Goal: Task Accomplishment & Management: Use online tool/utility

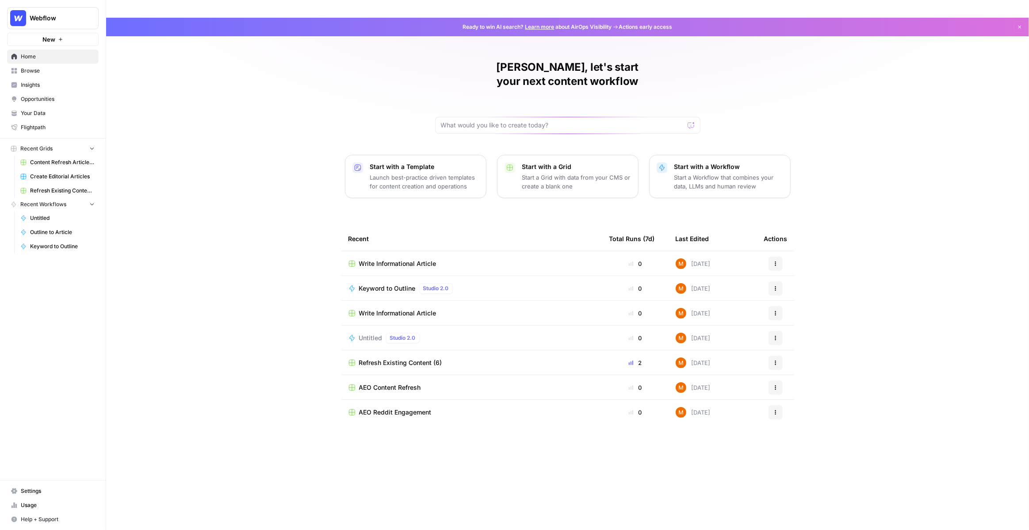
click at [68, 73] on span "Browse" at bounding box center [58, 71] width 74 height 8
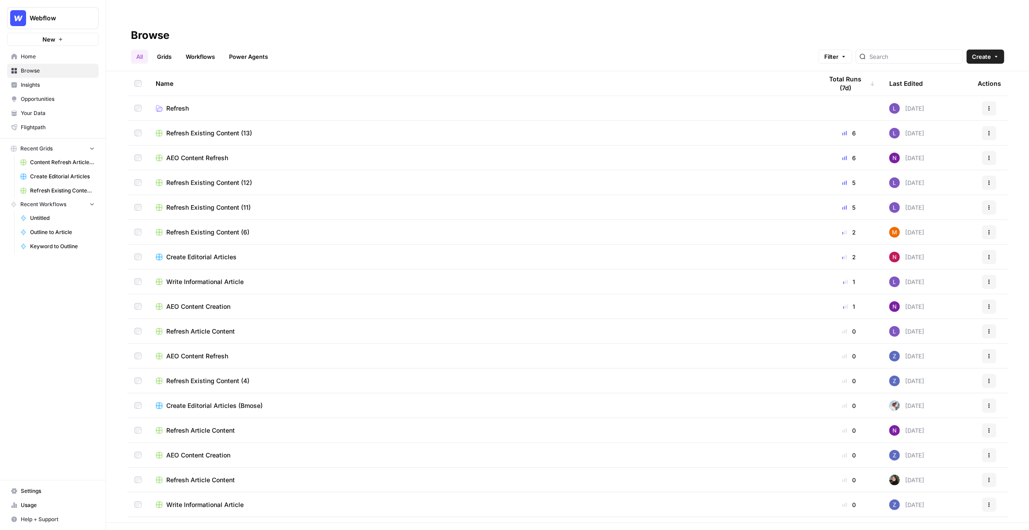
click at [180, 253] on span "Create Editorial Articles" at bounding box center [201, 257] width 70 height 9
click at [57, 174] on span "Create Editorial Articles" at bounding box center [62, 177] width 65 height 8
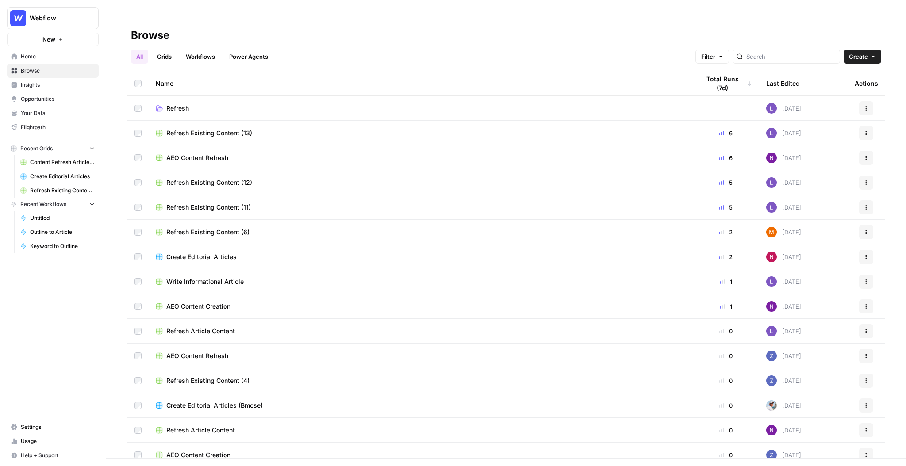
click at [50, 67] on span "Browse" at bounding box center [58, 71] width 74 height 8
click at [50, 80] on link "Insights" at bounding box center [53, 85] width 92 height 14
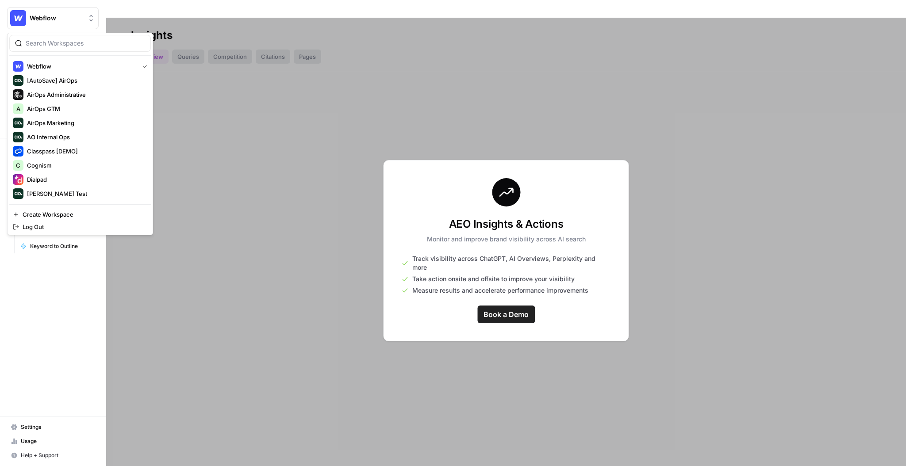
click at [78, 15] on span "Webflow" at bounding box center [57, 18] width 54 height 9
click at [68, 16] on span "Webflow" at bounding box center [57, 18] width 54 height 9
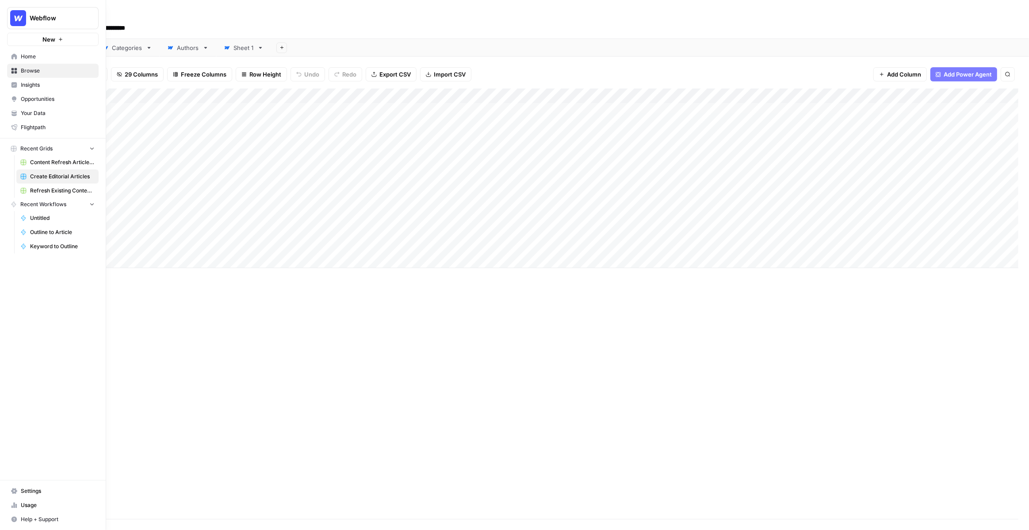
click at [38, 40] on button "New" at bounding box center [53, 39] width 92 height 13
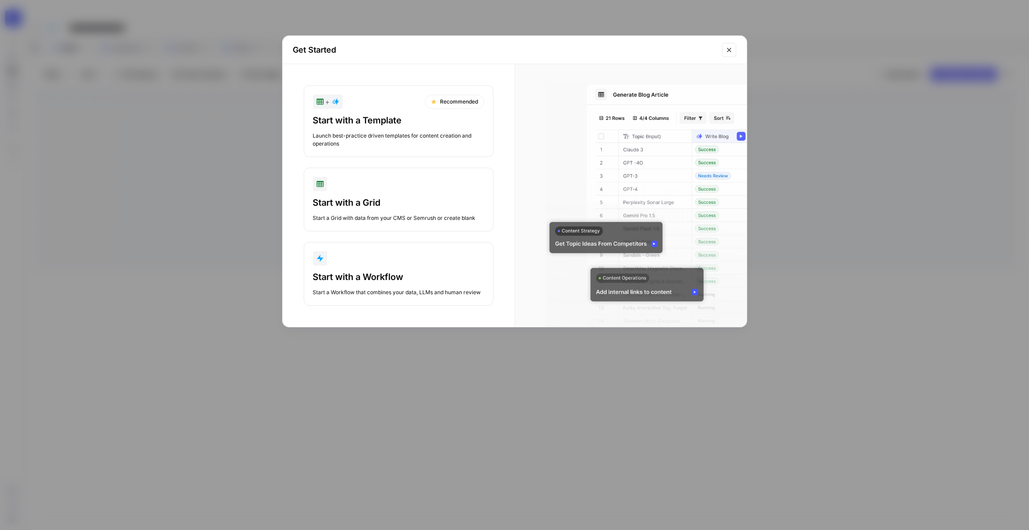
click at [372, 144] on div "Launch best-practice driven templates for content creation and operations" at bounding box center [398, 140] width 171 height 16
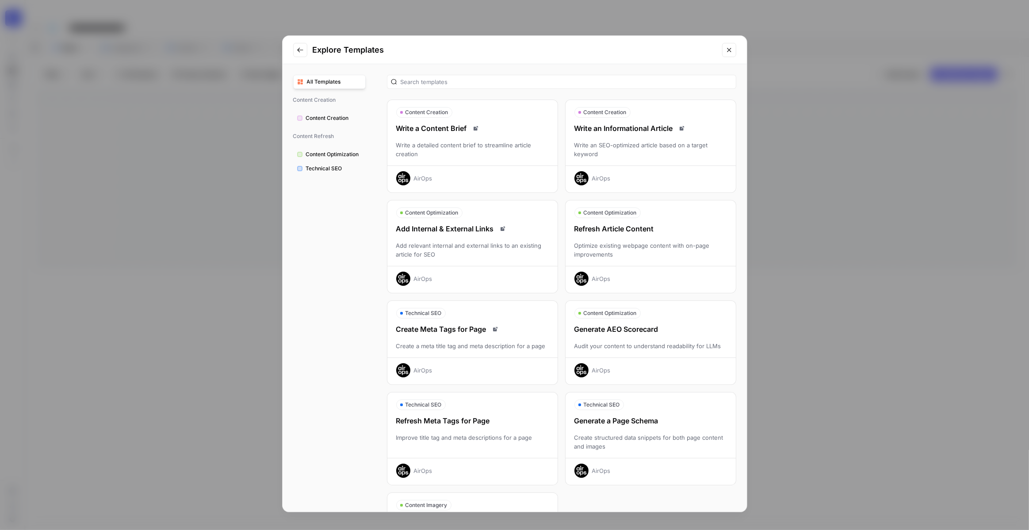
click at [611, 157] on div "Write an SEO-optimized article based on a target keyword" at bounding box center [651, 150] width 170 height 18
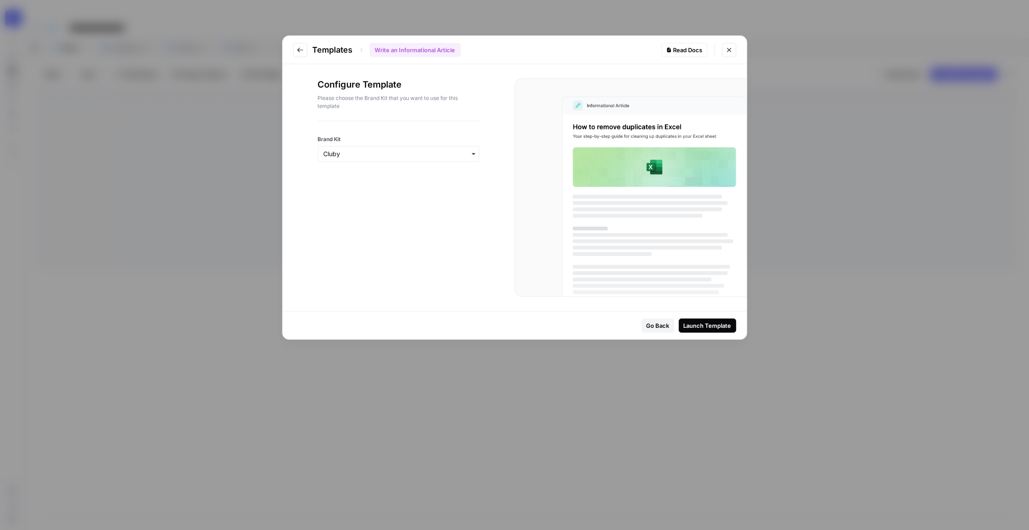
click at [415, 148] on div "button" at bounding box center [398, 154] width 161 height 16
click at [413, 194] on div "Webflow" at bounding box center [399, 194] width 161 height 17
click at [717, 327] on div "Launch Template" at bounding box center [708, 325] width 48 height 9
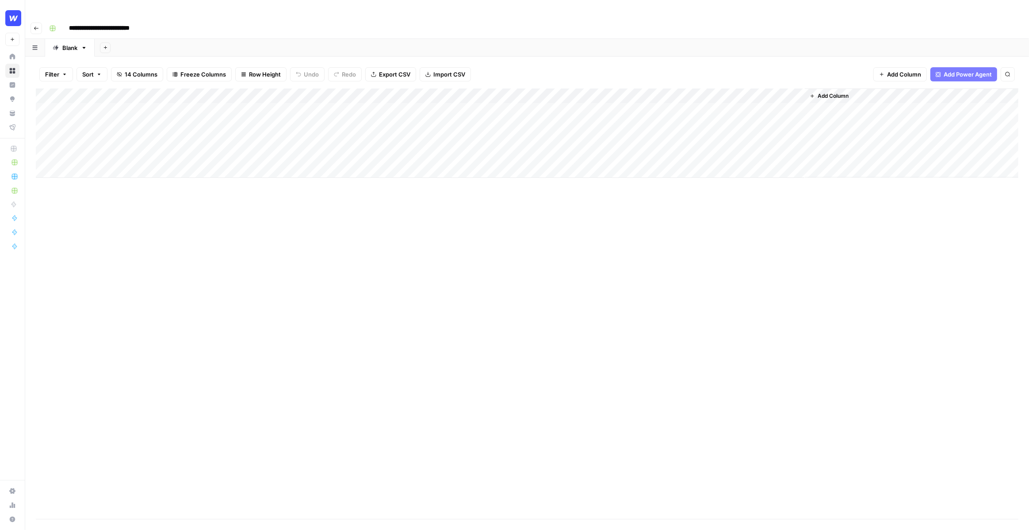
click at [115, 21] on input "**********" at bounding box center [108, 28] width 87 height 14
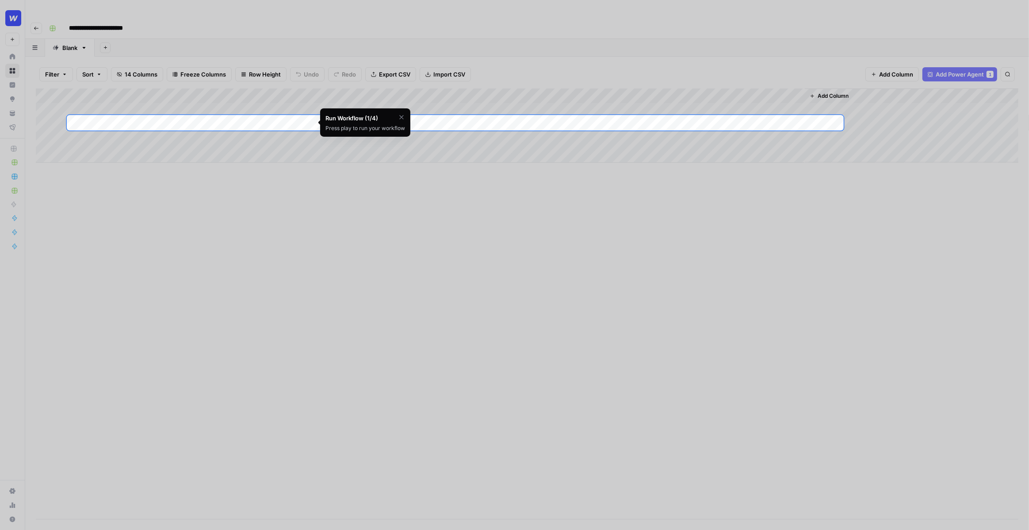
click at [133, 9] on div at bounding box center [514, 57] width 1029 height 115
click at [123, 9] on div at bounding box center [514, 57] width 1029 height 115
click at [184, 8] on div at bounding box center [514, 57] width 1029 height 115
click at [397, 116] on div "Run Workflow (1/4)" at bounding box center [366, 118] width 80 height 9
click at [401, 116] on icon "button" at bounding box center [401, 117] width 7 height 7
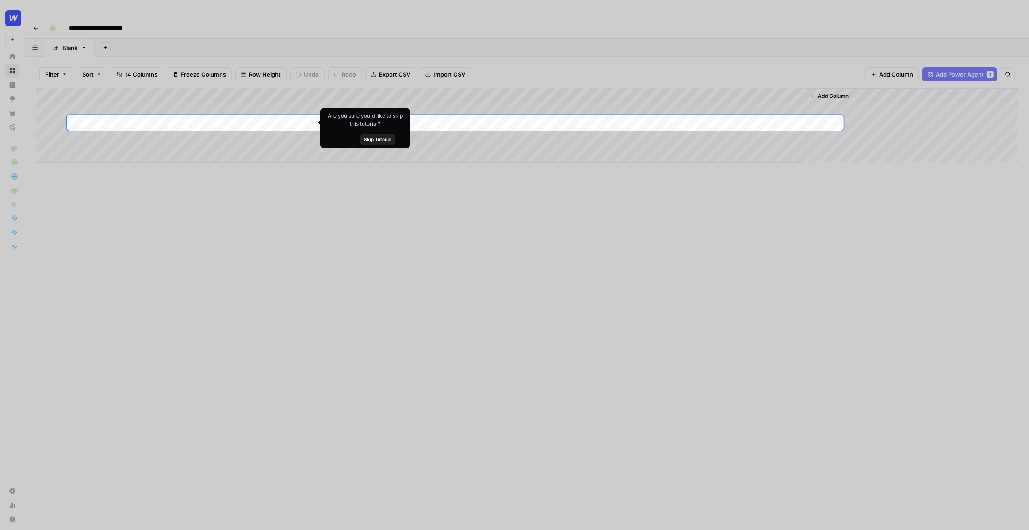
click at [388, 140] on span "Skip Tutorial" at bounding box center [378, 139] width 28 height 7
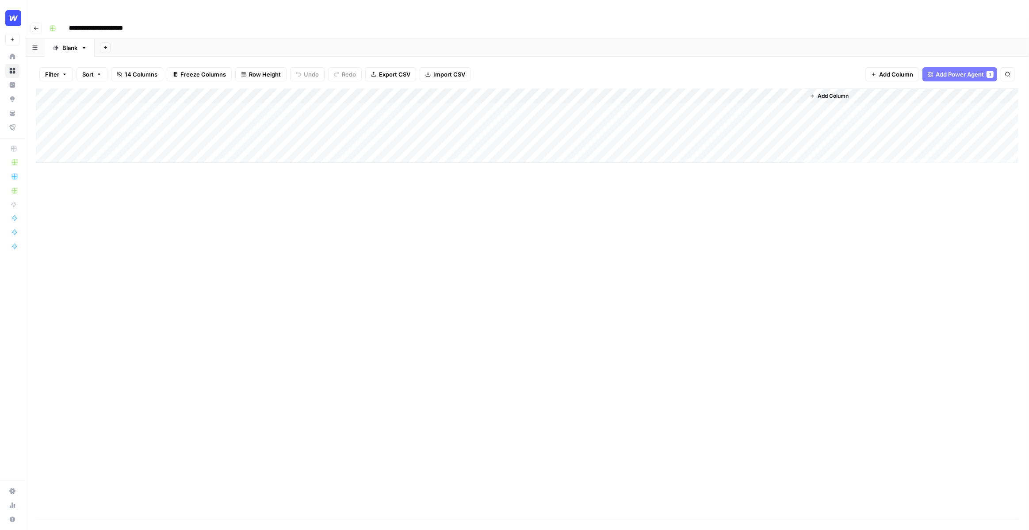
click at [132, 21] on input "**********" at bounding box center [103, 28] width 76 height 14
click at [134, 21] on input "**********" at bounding box center [103, 28] width 76 height 14
type input "**********"
click at [342, 226] on div "Add Column" at bounding box center [527, 303] width 983 height 430
click at [249, 92] on div "Add Column" at bounding box center [527, 125] width 983 height 74
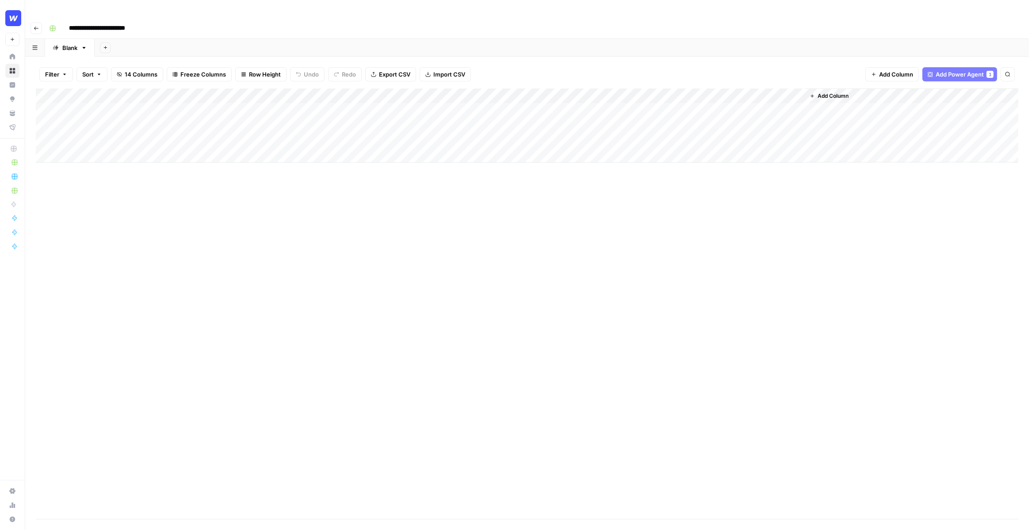
click at [454, 93] on div "Add Column" at bounding box center [527, 125] width 983 height 74
click at [843, 92] on span "Add Column" at bounding box center [833, 96] width 31 height 8
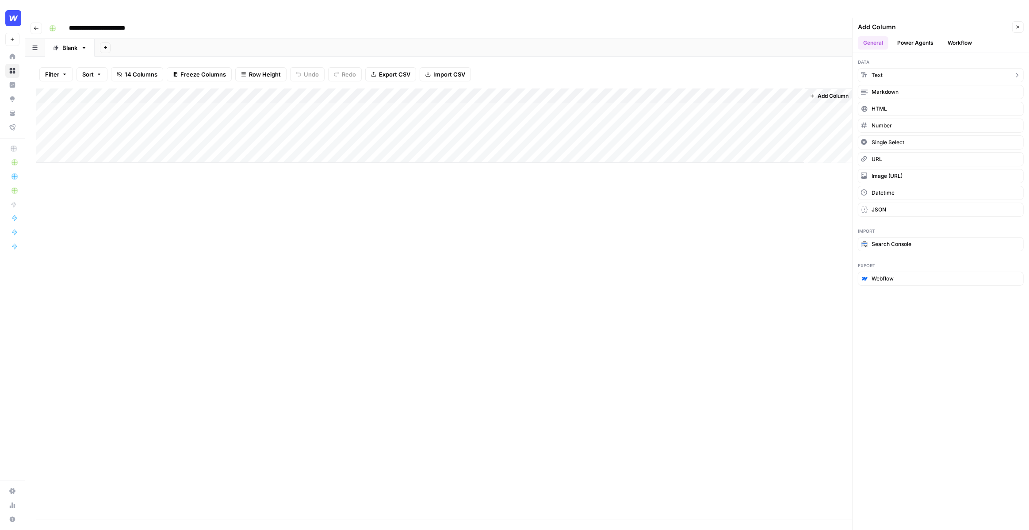
click at [887, 68] on button "Text" at bounding box center [941, 75] width 166 height 14
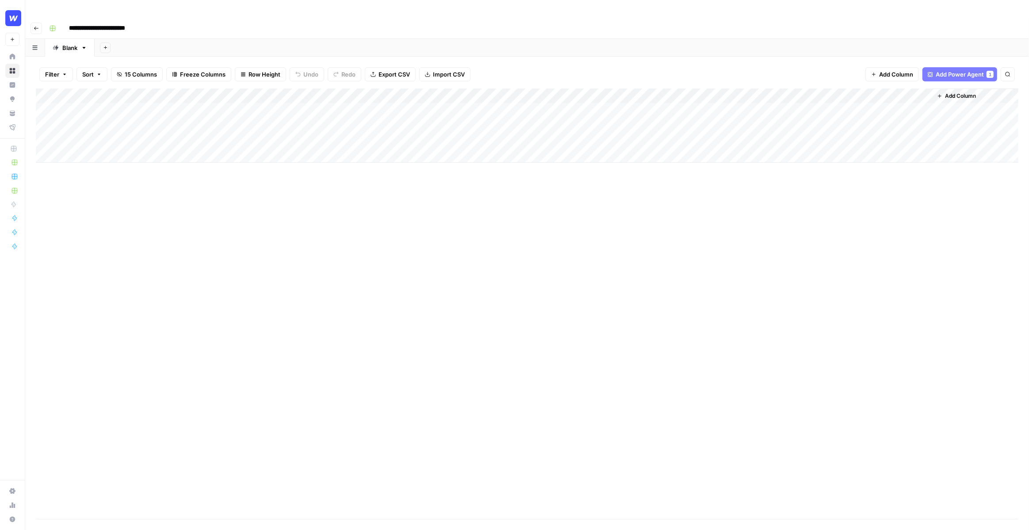
drag, startPoint x: 860, startPoint y: 81, endPoint x: 302, endPoint y: 83, distance: 558.7
click at [302, 88] on div "Add Column" at bounding box center [527, 125] width 983 height 74
click at [257, 88] on div "Add Column" at bounding box center [527, 125] width 983 height 74
click at [257, 79] on div at bounding box center [247, 80] width 128 height 18
click at [239, 96] on input "New Column" at bounding box center [236, 99] width 90 height 9
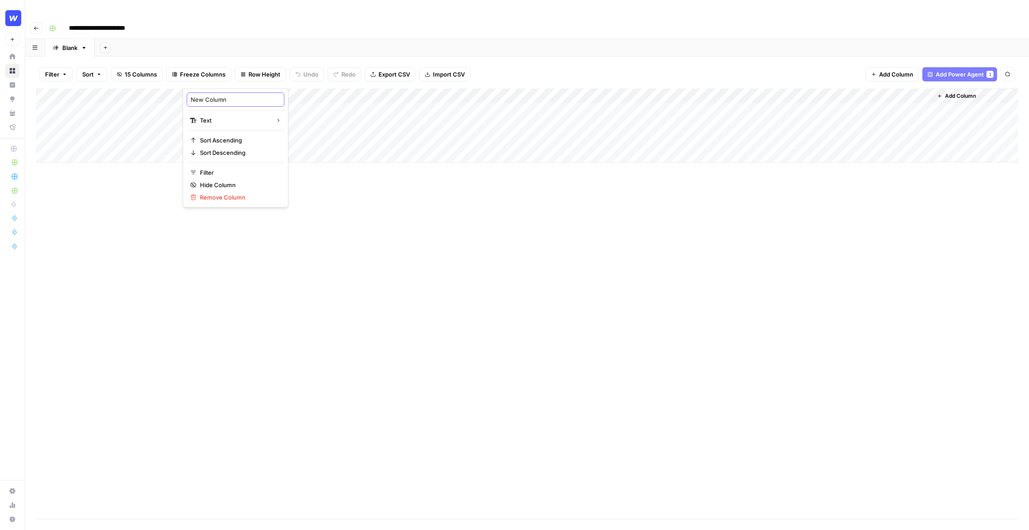
click at [239, 96] on input "New Column" at bounding box center [236, 99] width 90 height 9
click at [256, 88] on div "Add Column" at bounding box center [527, 125] width 983 height 74
click at [256, 77] on div at bounding box center [247, 80] width 128 height 18
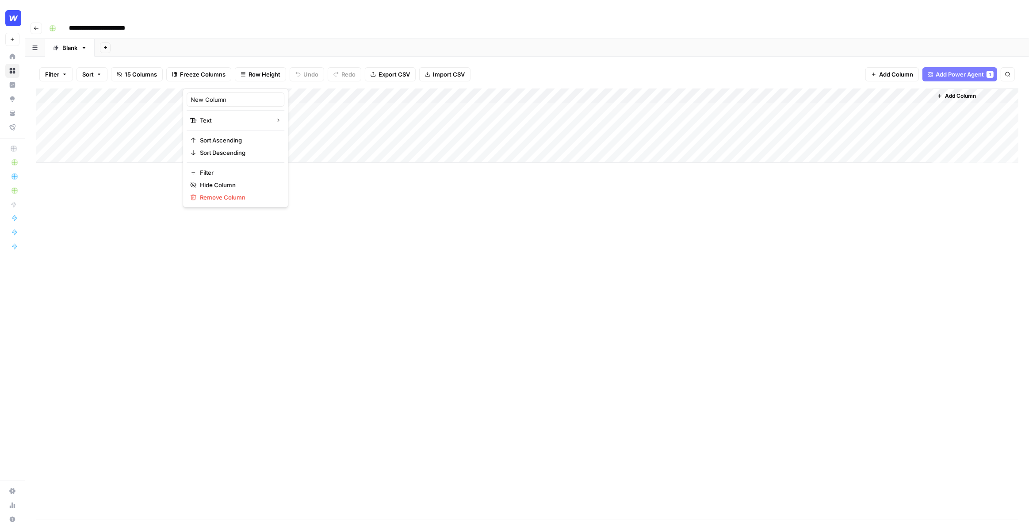
click at [231, 109] on div "New Column Text Sort Ascending Sort Descending Filter Hide Column Remove Column" at bounding box center [236, 147] width 106 height 119
click at [231, 99] on input "New Column" at bounding box center [236, 99] width 90 height 9
click at [231, 99] on input "New ColumnS" at bounding box center [236, 99] width 90 height 9
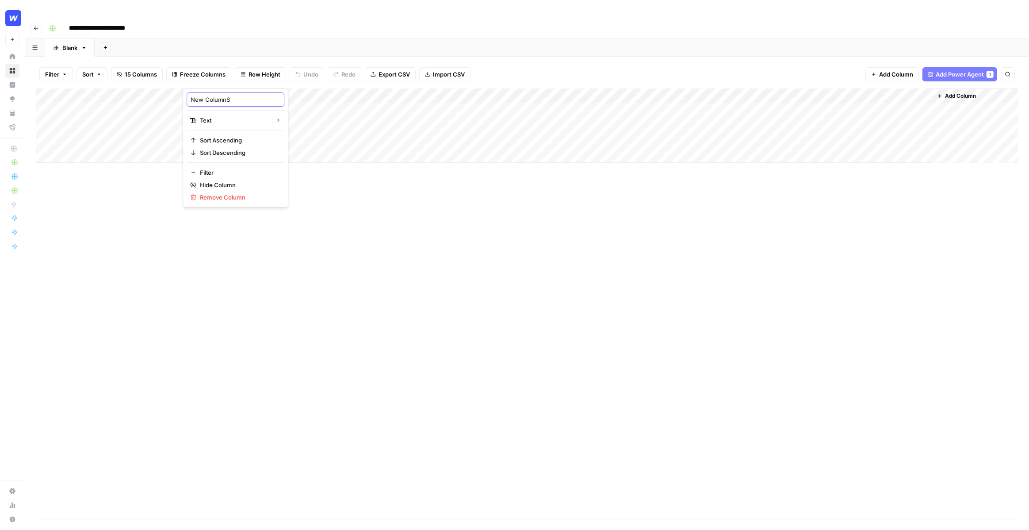
click at [231, 99] on input "New ColumnS" at bounding box center [236, 99] width 90 height 9
type input "Status"
click at [277, 88] on div "Add Column" at bounding box center [527, 125] width 983 height 74
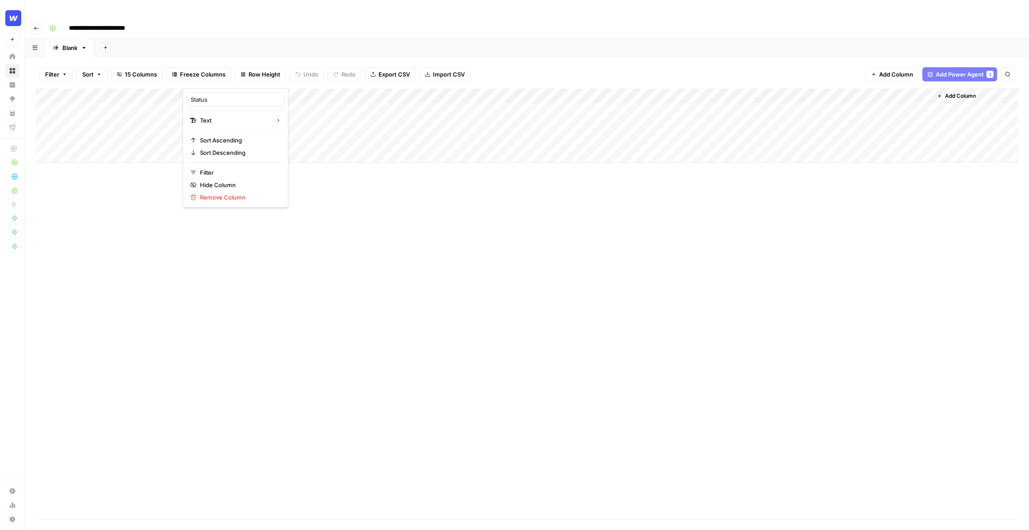
click at [303, 78] on div at bounding box center [247, 80] width 128 height 18
click at [225, 99] on input "Status" at bounding box center [236, 99] width 90 height 9
click at [349, 218] on div "Add Column" at bounding box center [527, 303] width 983 height 430
click at [234, 92] on div "Add Column" at bounding box center [527, 125] width 983 height 74
click at [206, 88] on div "Add Column" at bounding box center [527, 125] width 983 height 74
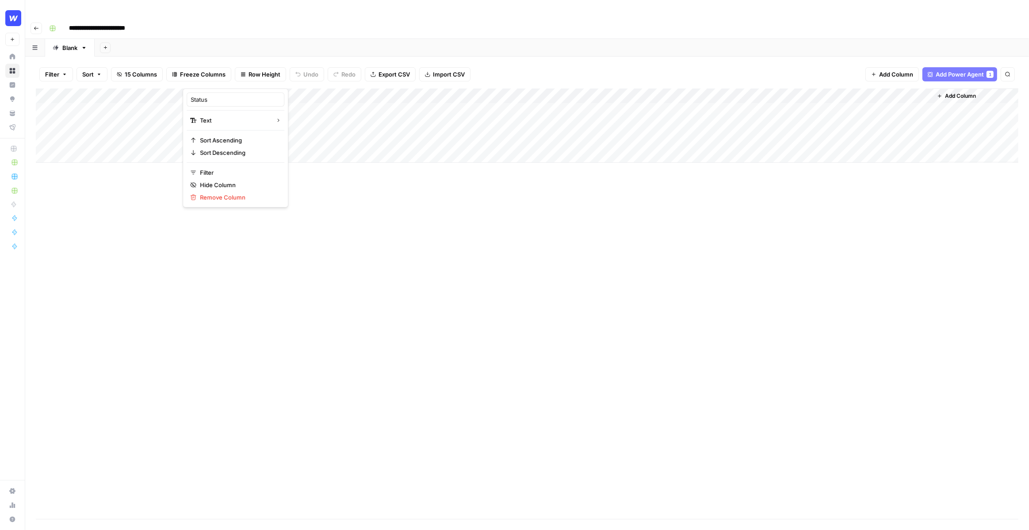
click at [233, 73] on div at bounding box center [247, 80] width 128 height 18
click at [221, 78] on div at bounding box center [247, 80] width 128 height 18
click at [337, 154] on div "Add Column" at bounding box center [527, 303] width 983 height 430
click at [305, 88] on div "Add Column" at bounding box center [527, 125] width 983 height 74
click at [230, 123] on span "Text" at bounding box center [234, 120] width 69 height 9
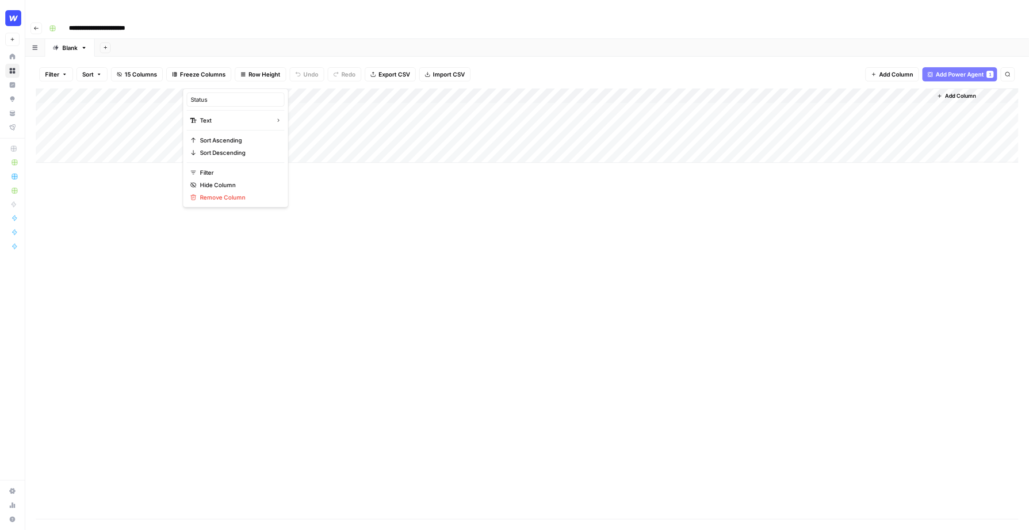
click at [220, 84] on div at bounding box center [247, 80] width 128 height 18
click at [220, 79] on div at bounding box center [247, 80] width 128 height 18
click at [956, 92] on span "Add Column" at bounding box center [960, 96] width 31 height 8
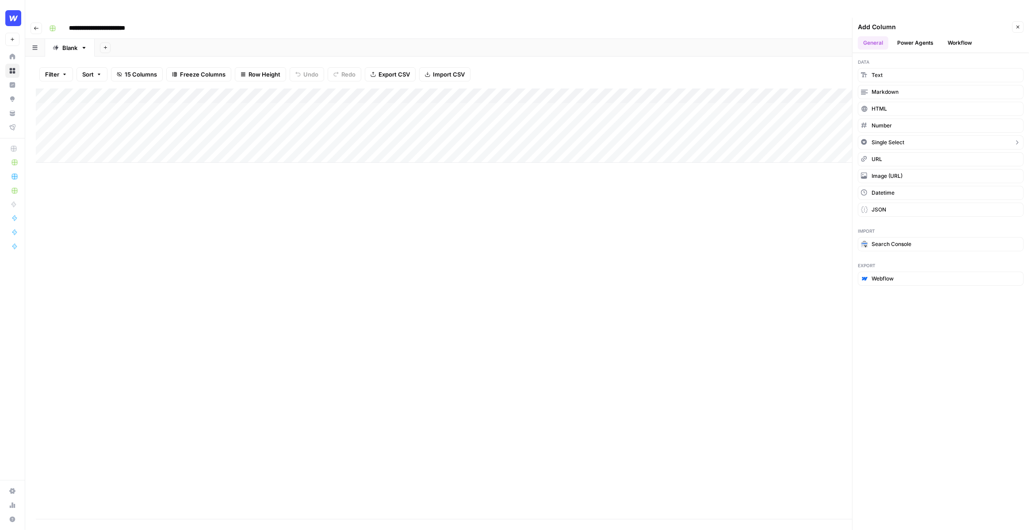
click at [896, 138] on span "Single Select" at bounding box center [888, 142] width 33 height 8
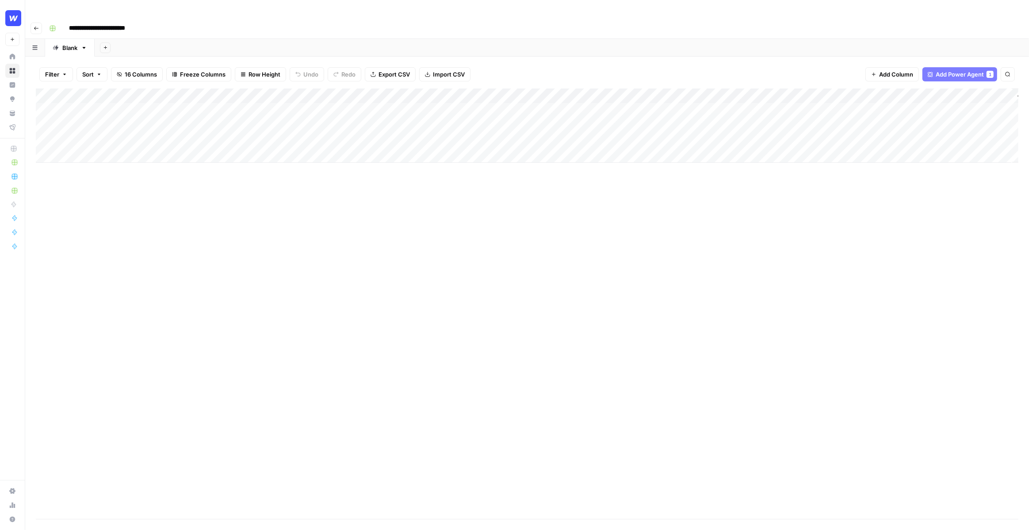
scroll to position [0, 42]
drag, startPoint x: 925, startPoint y: 82, endPoint x: 242, endPoint y: 86, distance: 683.0
click at [242, 88] on div "Add Column" at bounding box center [527, 125] width 983 height 74
click at [232, 88] on div "Add Column" at bounding box center [527, 125] width 983 height 74
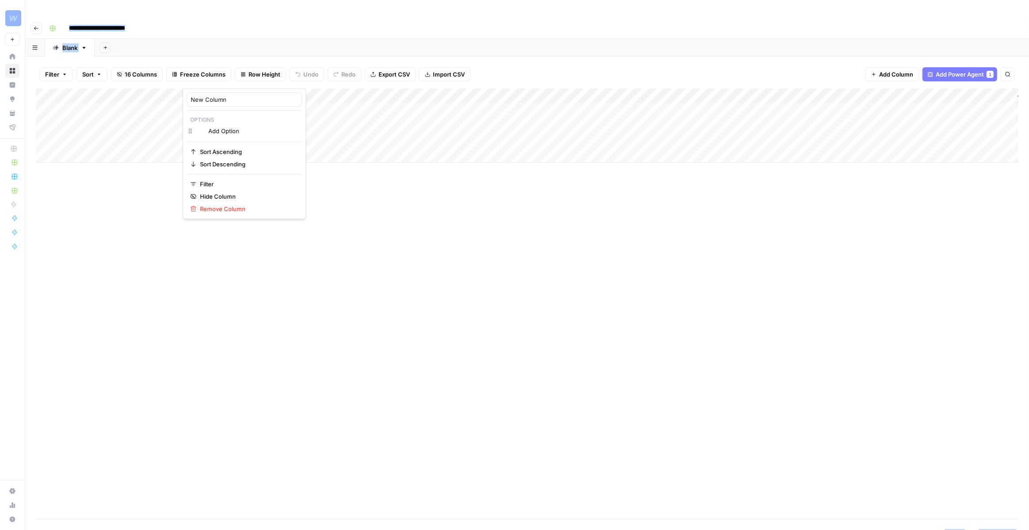
click at [232, 74] on div at bounding box center [223, 80] width 80 height 18
click at [223, 97] on input "New Column" at bounding box center [244, 99] width 107 height 9
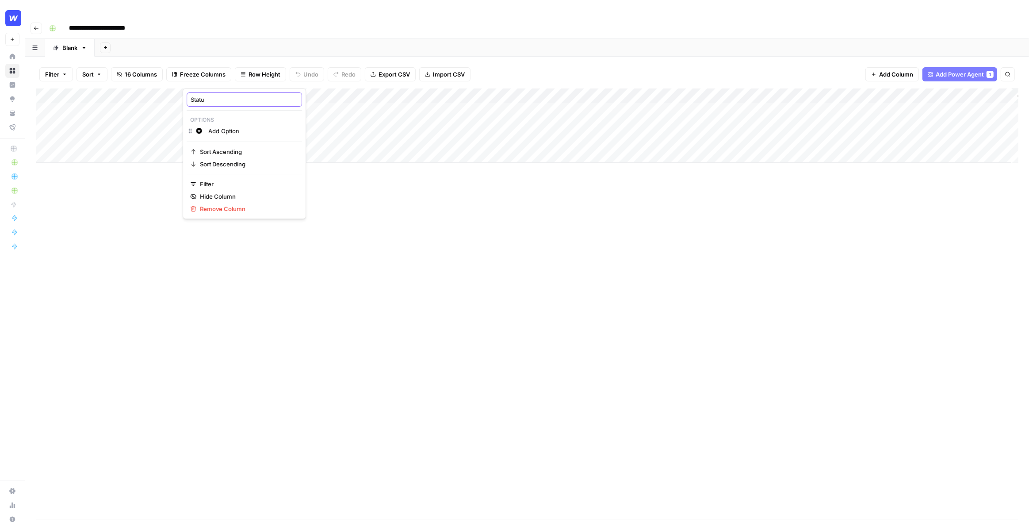
type input "Status"
click at [222, 88] on div "Add Column" at bounding box center [527, 125] width 983 height 74
click at [219, 101] on input "Status (1)" at bounding box center [244, 99] width 107 height 9
type input "Status"
click at [222, 93] on div "Add Column" at bounding box center [527, 125] width 983 height 74
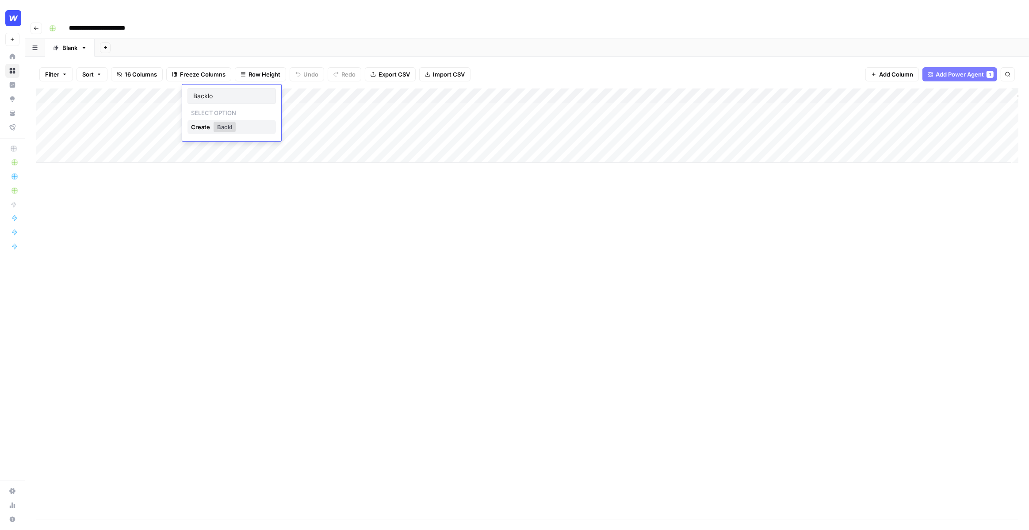
type input "Backlog"
click at [218, 111] on div "Add Column" at bounding box center [527, 125] width 983 height 74
type input "Ready for review"
click at [220, 104] on div "Add Column" at bounding box center [527, 125] width 983 height 74
click at [233, 158] on button "Ready for review" at bounding box center [222, 158] width 53 height 11
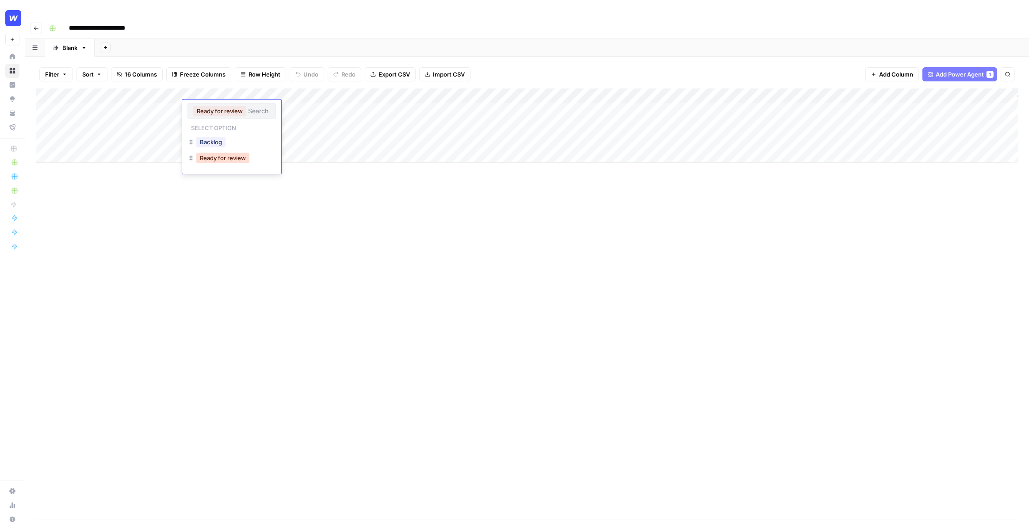
click at [233, 158] on div "Add Column" at bounding box center [527, 303] width 983 height 430
click at [220, 107] on div "Add Column" at bounding box center [527, 125] width 983 height 74
type input "Ready for Review"
click at [220, 107] on div "Add Column" at bounding box center [527, 125] width 983 height 74
click at [189, 160] on icon "button" at bounding box center [191, 157] width 7 height 7
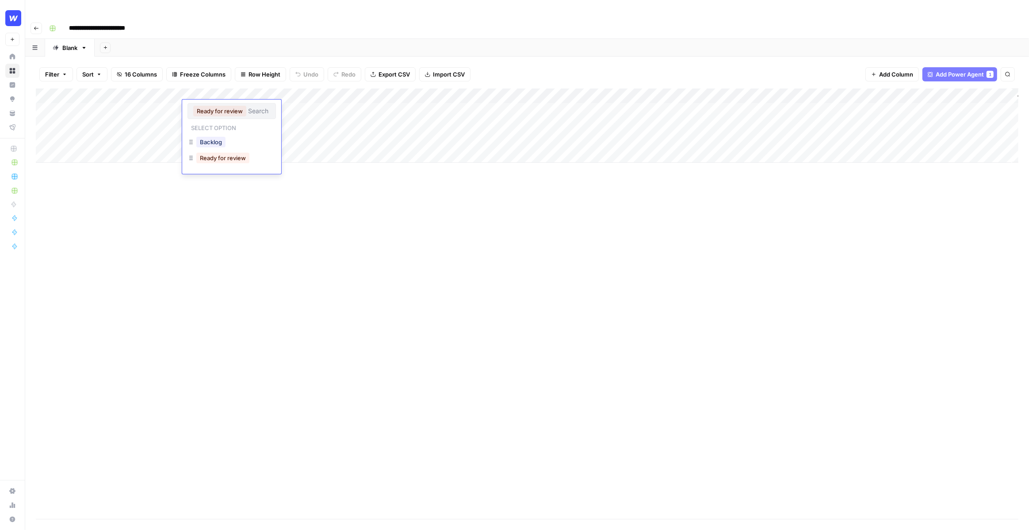
click at [250, 159] on div "Ready for review" at bounding box center [223, 158] width 57 height 12
click at [236, 176] on div "Add Column" at bounding box center [527, 303] width 983 height 430
click at [212, 124] on div "Add Column" at bounding box center [527, 125] width 983 height 74
type input "Published to Webflow"
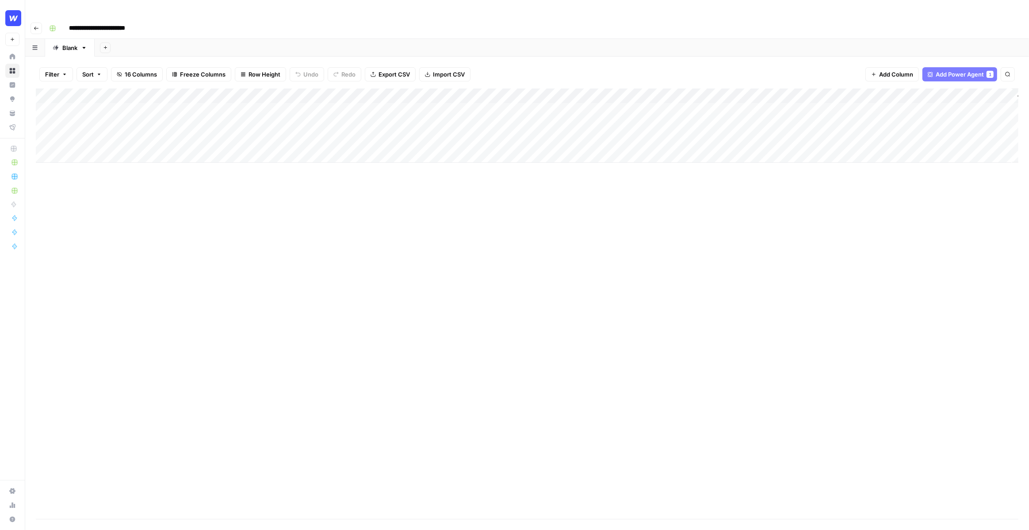
click at [255, 88] on div "Add Column" at bounding box center [527, 125] width 983 height 74
click at [302, 147] on button "Delete" at bounding box center [308, 145] width 12 height 12
click at [317, 214] on div "Add Column" at bounding box center [527, 303] width 983 height 430
click at [242, 110] on div "Add Column" at bounding box center [527, 125] width 983 height 74
click at [254, 88] on div "Add Column" at bounding box center [527, 125] width 983 height 74
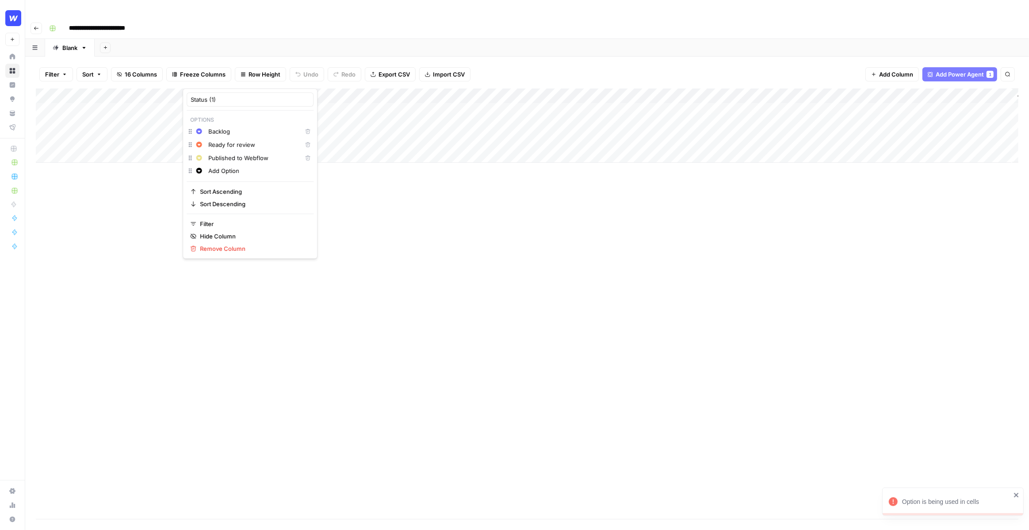
click at [302, 145] on button "Delete" at bounding box center [308, 145] width 12 height 12
click at [349, 147] on div "Add Column" at bounding box center [527, 303] width 983 height 430
click at [216, 106] on div "Add Column" at bounding box center [527, 125] width 983 height 74
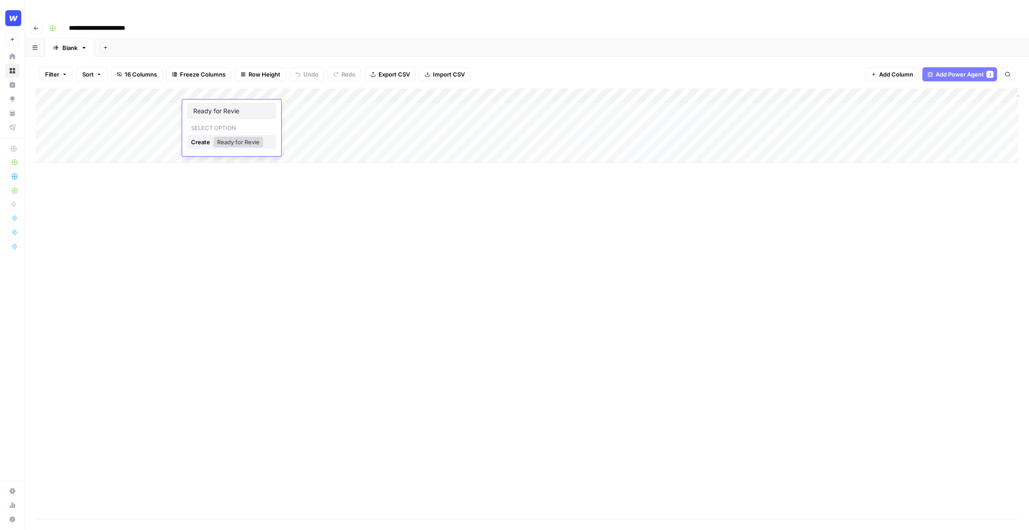
type input "Ready for Review"
click at [233, 120] on div "Add Column" at bounding box center [527, 125] width 983 height 74
click at [219, 88] on div "Add Column" at bounding box center [527, 125] width 983 height 74
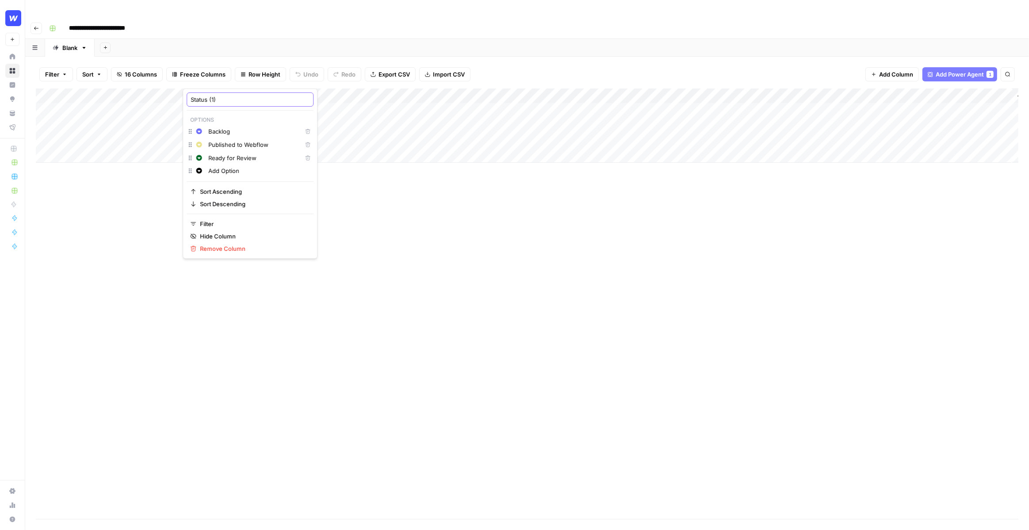
click at [226, 100] on input "Status (1)" at bounding box center [250, 99] width 119 height 9
type input "Status"
click at [256, 88] on div "Add Column" at bounding box center [527, 125] width 983 height 74
drag, startPoint x: 191, startPoint y: 145, endPoint x: 191, endPoint y: 161, distance: 16.4
click at [201, 157] on icon "button" at bounding box center [199, 158] width 6 height 6
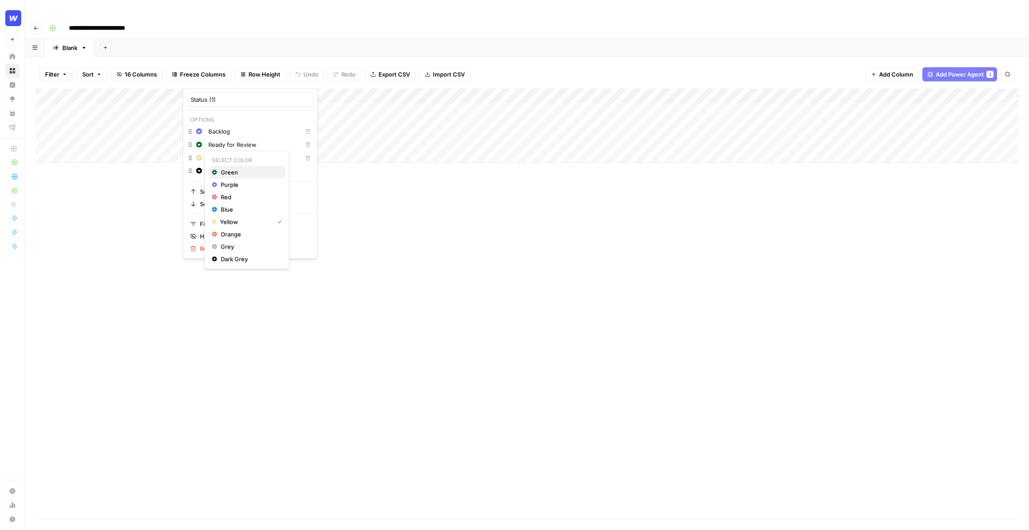
click at [224, 167] on button "Green" at bounding box center [246, 172] width 77 height 12
click at [200, 147] on icon "button" at bounding box center [199, 145] width 6 height 6
click at [227, 206] on span "Yellow" at bounding box center [250, 208] width 58 height 9
click at [336, 187] on div "Add Column" at bounding box center [527, 303] width 983 height 430
click at [227, 88] on div "Add Column" at bounding box center [527, 125] width 983 height 74
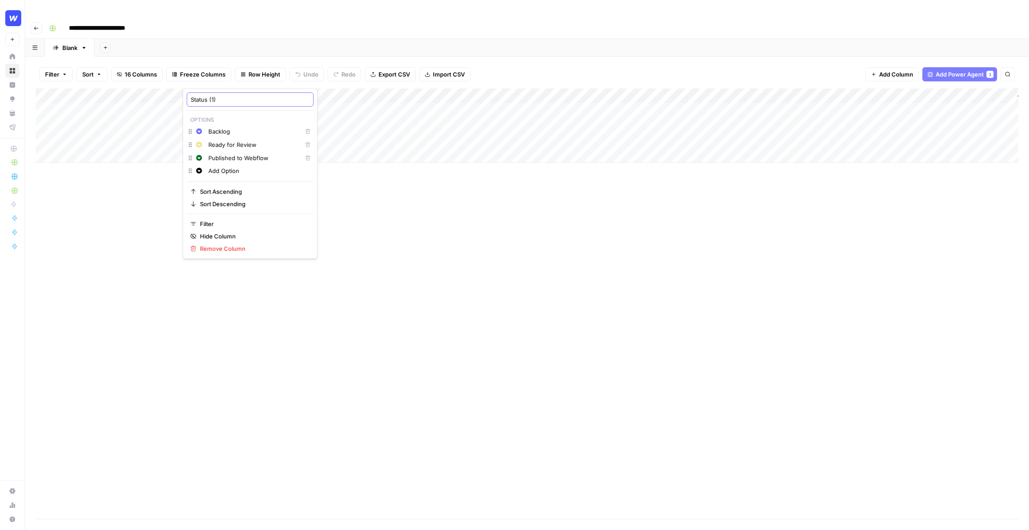
click at [239, 97] on input "Status (1)" at bounding box center [250, 99] width 119 height 9
type input "Status"
click at [220, 88] on div "Add Column" at bounding box center [527, 125] width 983 height 74
click at [220, 76] on div at bounding box center [223, 80] width 80 height 18
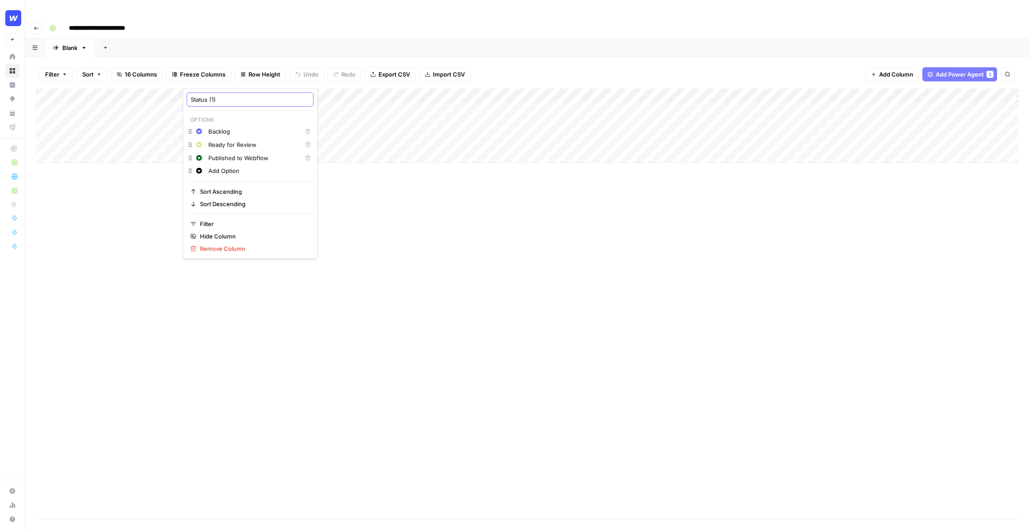
click at [207, 103] on input "Status (1)" at bounding box center [250, 99] width 119 height 9
click at [223, 103] on input "Status (1)" at bounding box center [250, 99] width 119 height 9
type input "Status"
click at [220, 88] on div "Add Column" at bounding box center [527, 125] width 983 height 74
click at [211, 100] on input "Status (1)" at bounding box center [250, 99] width 119 height 9
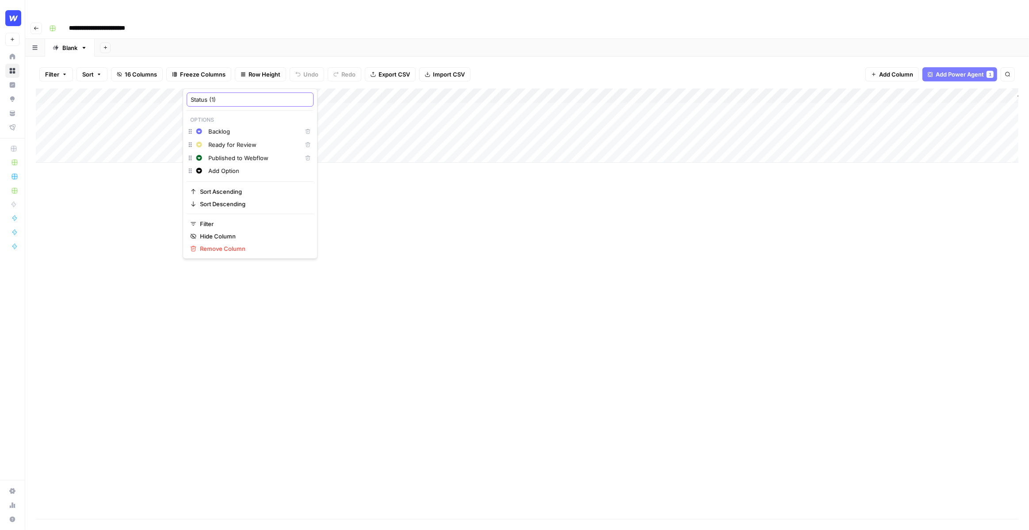
click at [207, 100] on input "Status (1)" at bounding box center [250, 99] width 119 height 9
type input "Status (1)"
click at [226, 88] on div "Add Column" at bounding box center [527, 125] width 983 height 74
click at [226, 84] on div at bounding box center [223, 80] width 80 height 18
click at [229, 99] on input "Status (1)" at bounding box center [250, 99] width 119 height 9
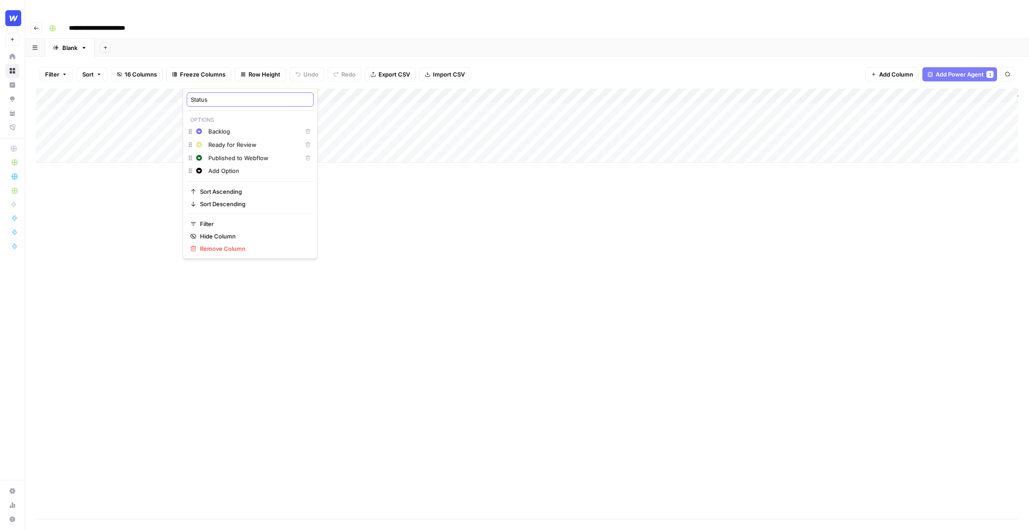
type input "Status"
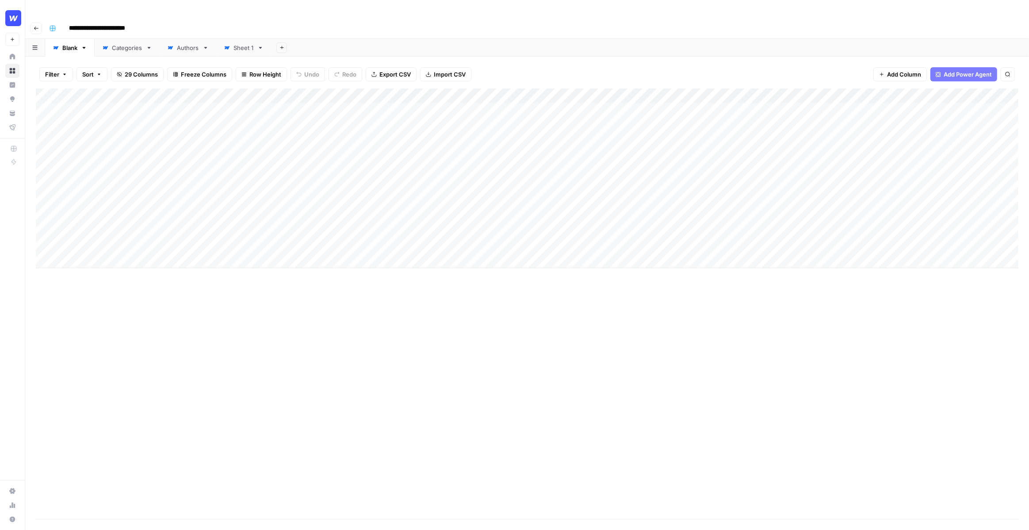
click at [216, 88] on div "Add Column" at bounding box center [527, 178] width 983 height 180
click at [164, 88] on div "Add Column" at bounding box center [527, 178] width 983 height 180
click at [216, 74] on div at bounding box center [200, 80] width 88 height 18
click at [364, 300] on div "Add Column" at bounding box center [527, 303] width 983 height 430
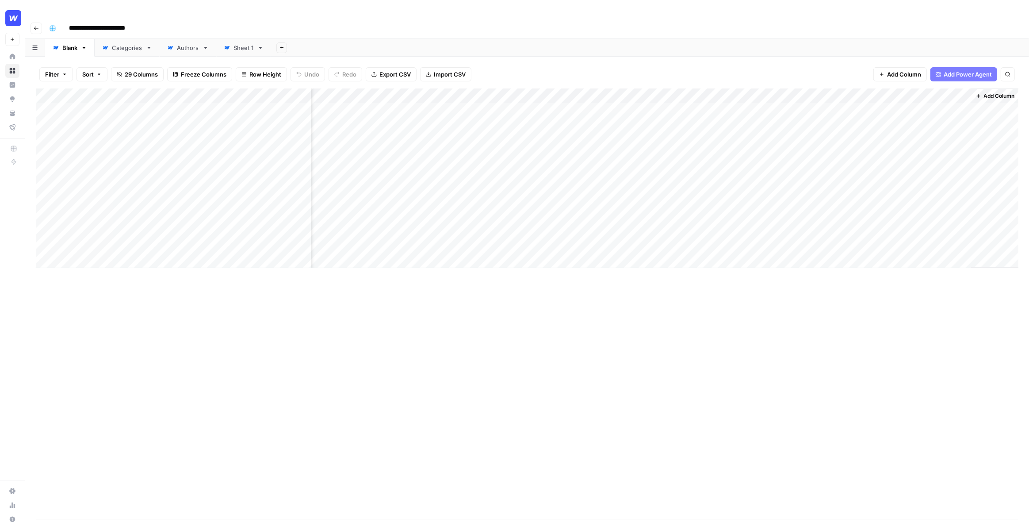
click at [407, 88] on div "Add Column" at bounding box center [527, 178] width 983 height 180
click at [462, 127] on div "Add Column" at bounding box center [527, 178] width 983 height 180
click at [825, 92] on div "Add Column" at bounding box center [527, 178] width 983 height 180
click at [816, 88] on div "Add Column" at bounding box center [527, 178] width 983 height 180
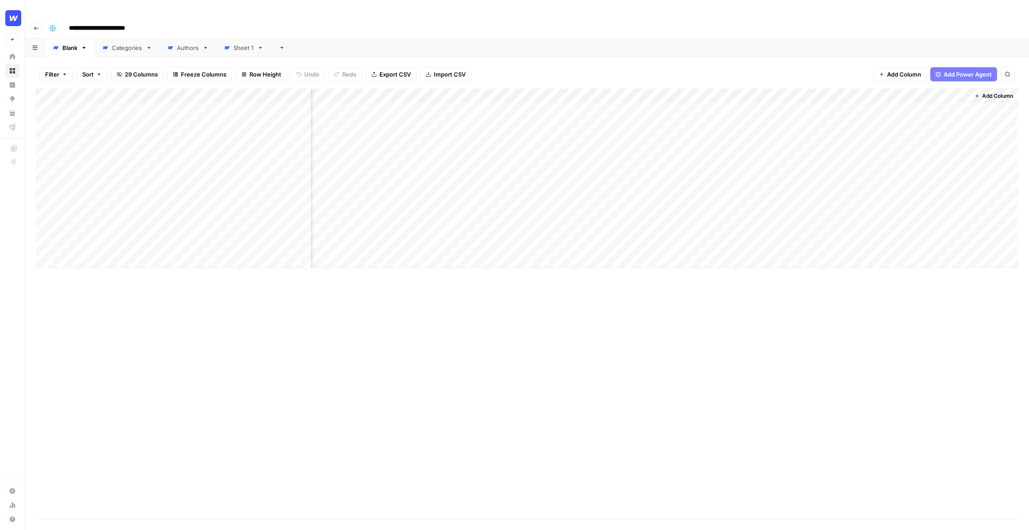
click at [808, 60] on div "Filter Sort 29 Columns Freeze Columns Row Height Undo Redo Export CSV Import CS…" at bounding box center [527, 74] width 983 height 28
click at [807, 60] on div "Filter Sort 29 Columns Freeze Columns Row Height Undo Redo Export CSV Import CS…" at bounding box center [527, 74] width 983 height 28
click at [493, 88] on div "Add Column" at bounding box center [527, 178] width 983 height 180
click at [665, 118] on div "Add Column" at bounding box center [527, 178] width 983 height 180
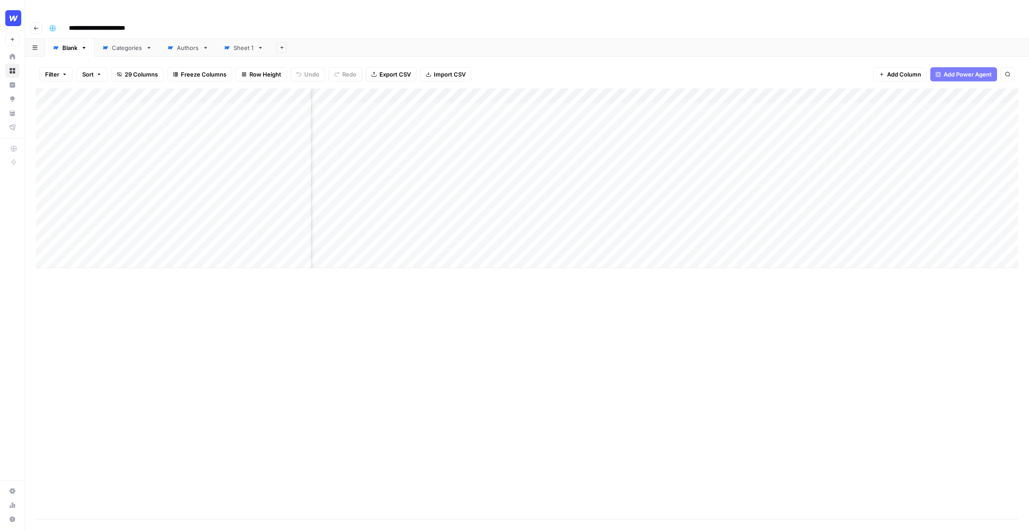
click at [493, 95] on div "Add Column" at bounding box center [527, 178] width 983 height 180
click at [702, 211] on div "Add Column" at bounding box center [527, 178] width 983 height 180
click at [866, 203] on div "Add Column" at bounding box center [527, 178] width 983 height 180
click at [868, 222] on div "Add Column" at bounding box center [527, 178] width 983 height 180
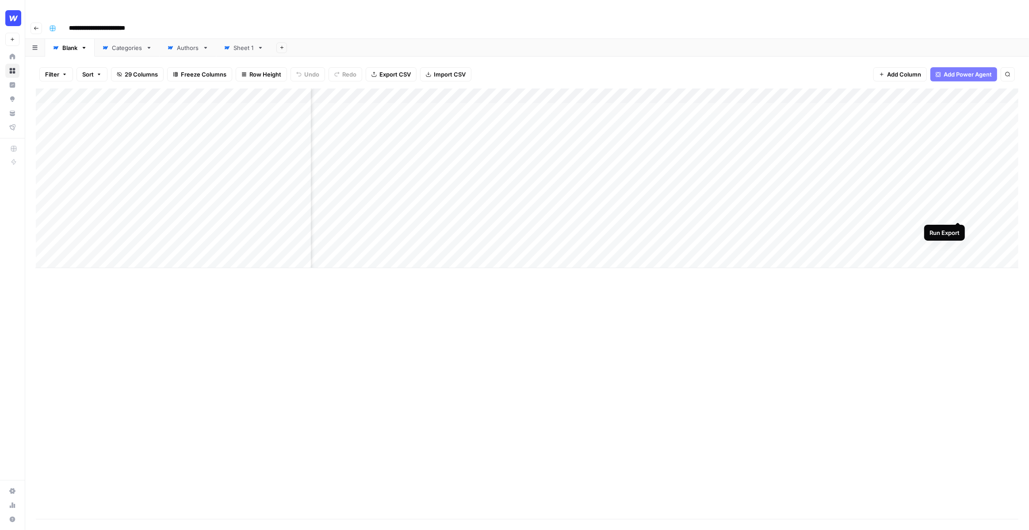
click at [950, 216] on div "Add Column" at bounding box center [527, 178] width 983 height 180
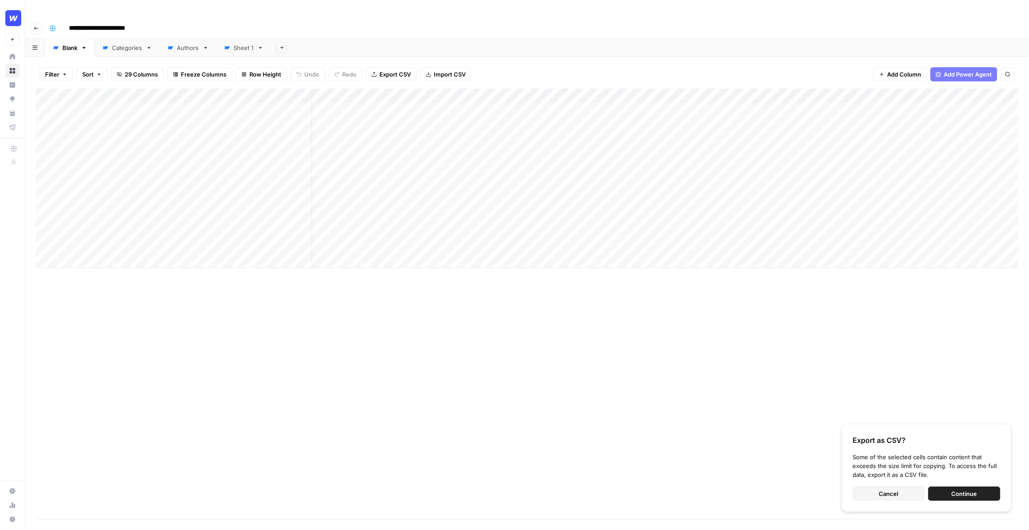
click at [640, 141] on div "Add Column" at bounding box center [527, 178] width 983 height 180
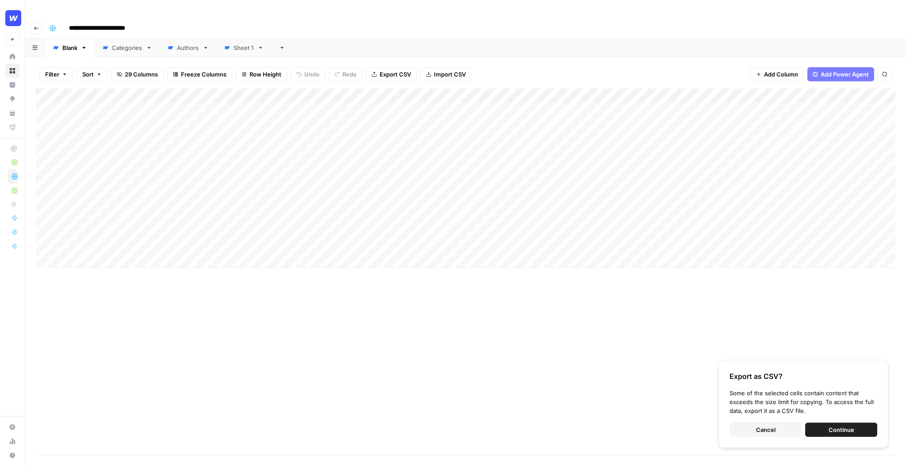
scroll to position [0, 0]
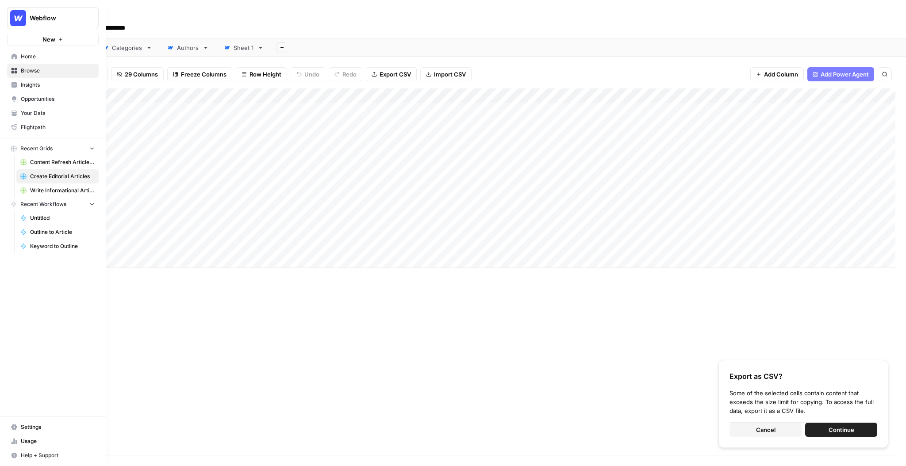
click at [43, 69] on span "Browse" at bounding box center [58, 71] width 74 height 8
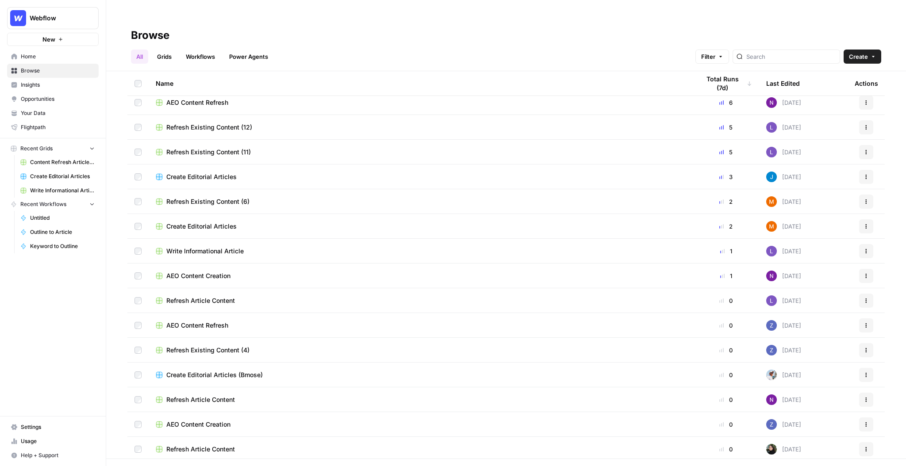
scroll to position [64, 0]
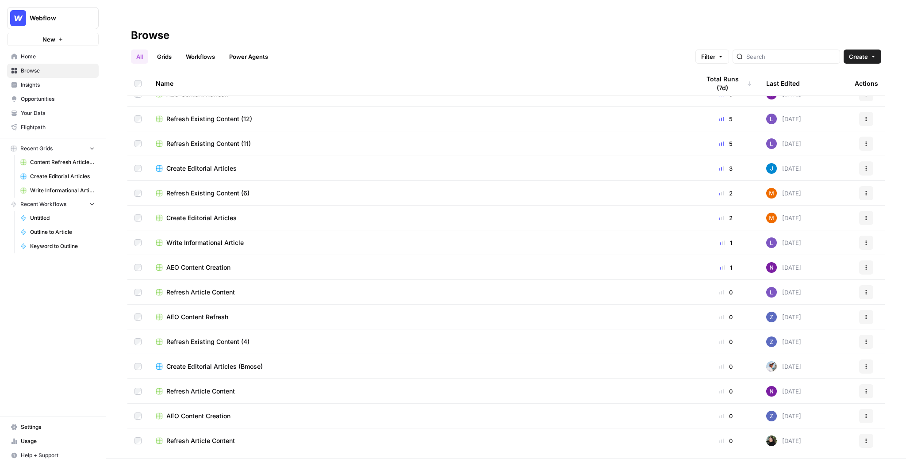
click at [259, 164] on div "Create Editorial Articles" at bounding box center [421, 168] width 530 height 9
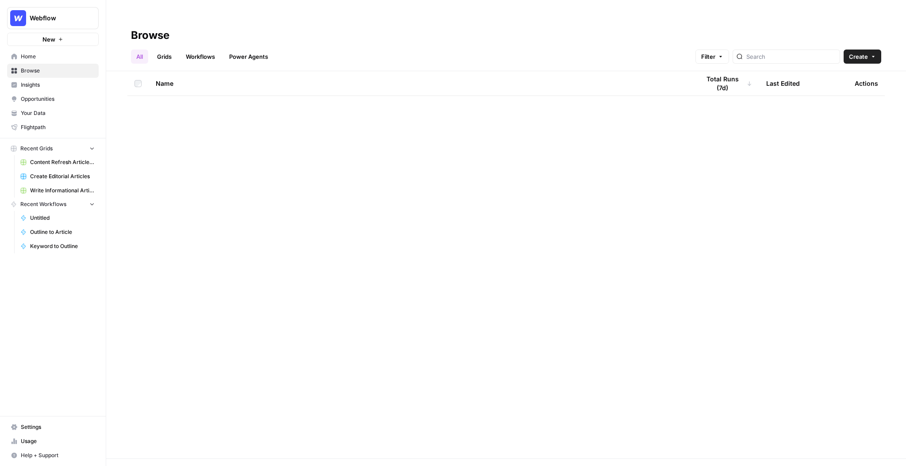
scroll to position [0, 0]
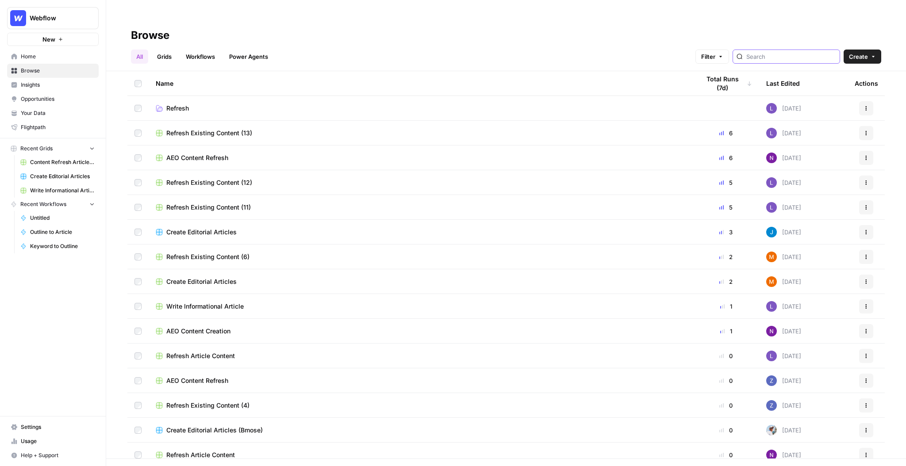
click at [806, 52] on input "search" at bounding box center [791, 56] width 90 height 9
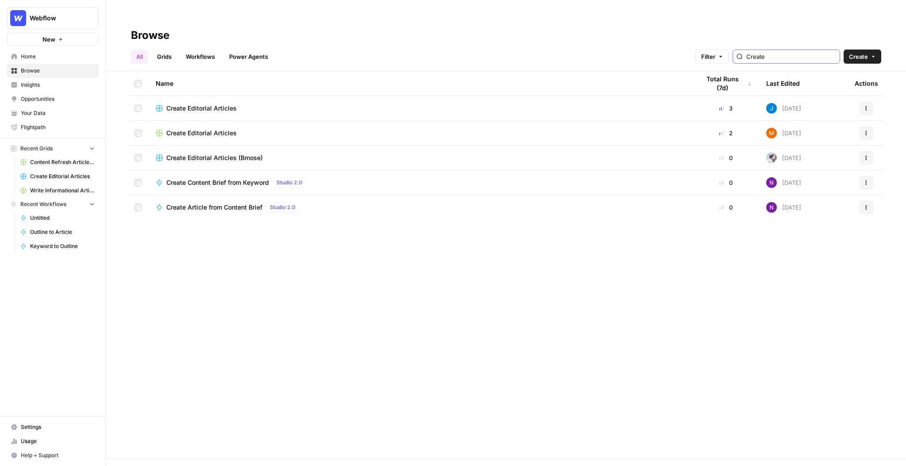
type input "Create"
click at [484, 129] on div "Create Editorial Articles" at bounding box center [421, 133] width 530 height 9
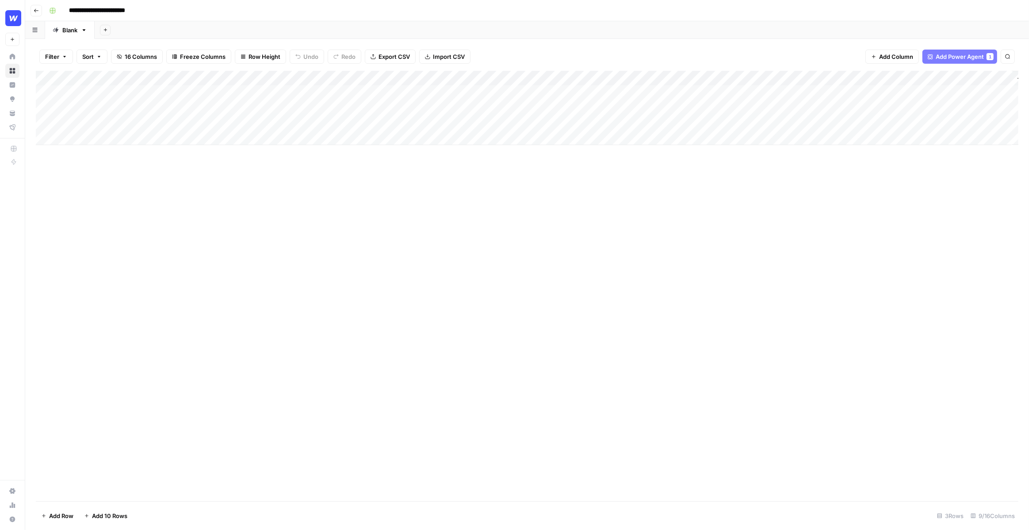
click at [228, 78] on div "Add Column" at bounding box center [527, 108] width 983 height 74
click at [243, 95] on input "Status (1)" at bounding box center [250, 99] width 119 height 9
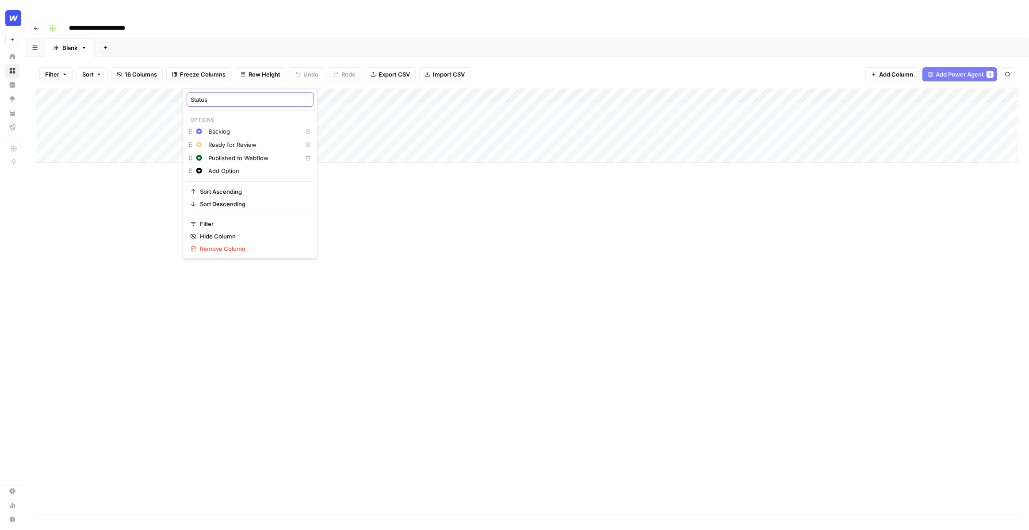
type input "Status"
click at [296, 88] on div "Add Column" at bounding box center [527, 125] width 983 height 74
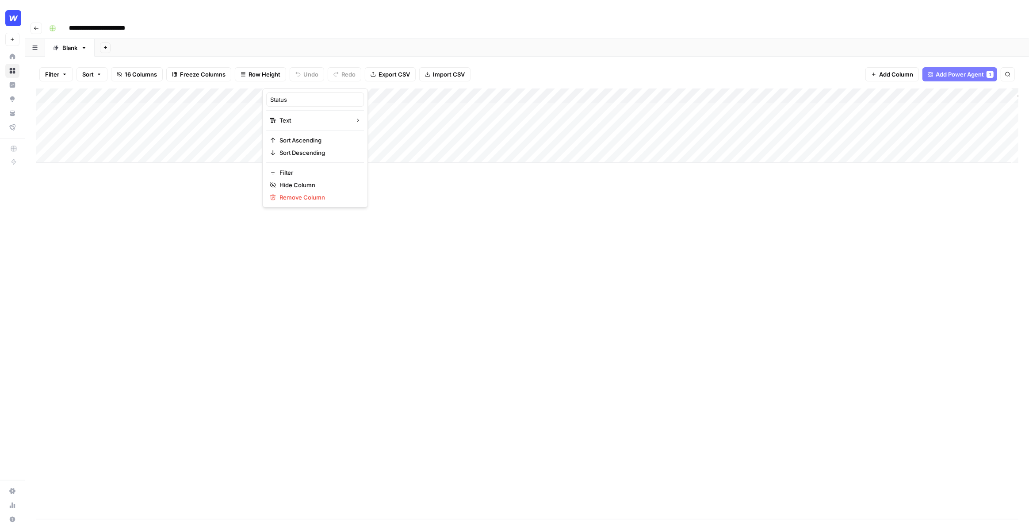
click at [292, 104] on div "Status" at bounding box center [315, 99] width 98 height 14
click at [292, 103] on input "Status" at bounding box center [315, 99] width 90 height 9
click at [384, 88] on div "Add Column" at bounding box center [527, 125] width 983 height 74
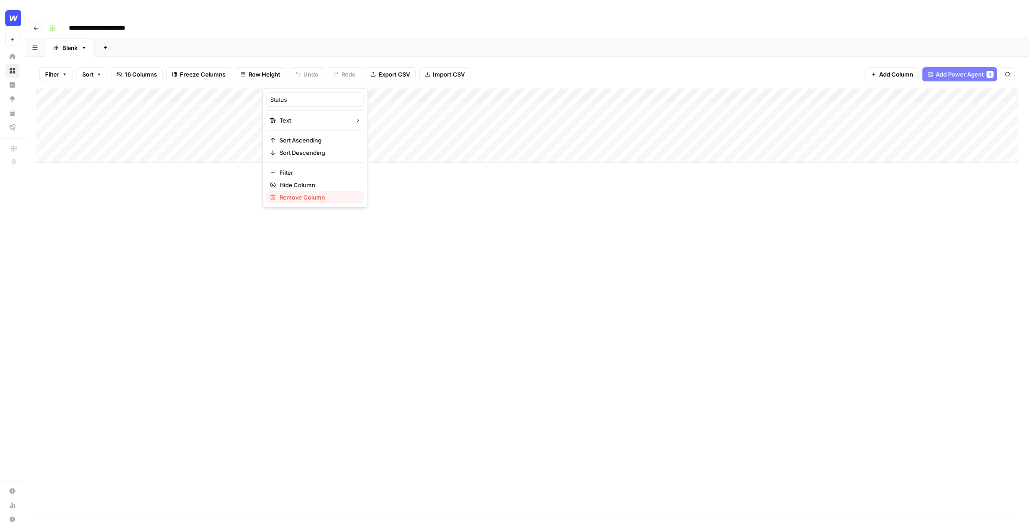
click at [313, 195] on span "Remove Column" at bounding box center [318, 197] width 77 height 9
click at [476, 92] on span "Delete" at bounding box center [483, 91] width 19 height 9
click at [234, 88] on div "Add Column" at bounding box center [527, 125] width 983 height 74
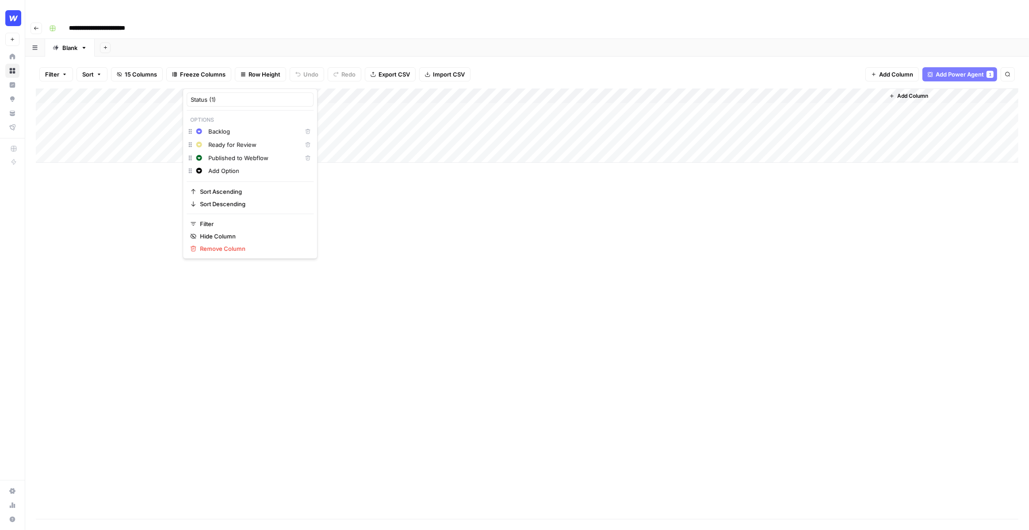
click at [227, 92] on div "Status (1) Options Change color Backlog Delete Change color Ready for Review De…" at bounding box center [250, 173] width 135 height 170
click at [227, 97] on input "Status (1)" at bounding box center [250, 99] width 119 height 9
type input "Status"
click at [898, 92] on span "Add Column" at bounding box center [913, 96] width 31 height 8
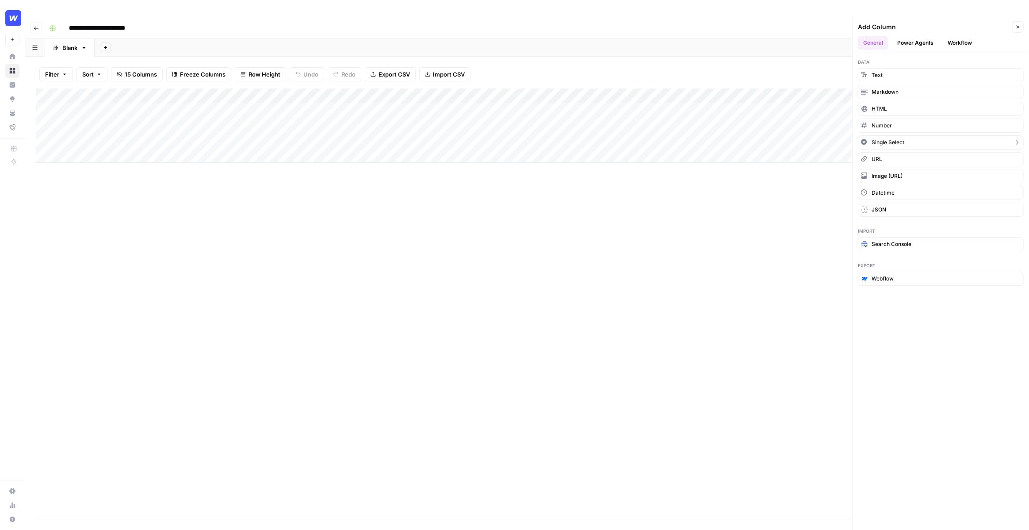
click at [890, 138] on span "Single Select" at bounding box center [888, 142] width 33 height 8
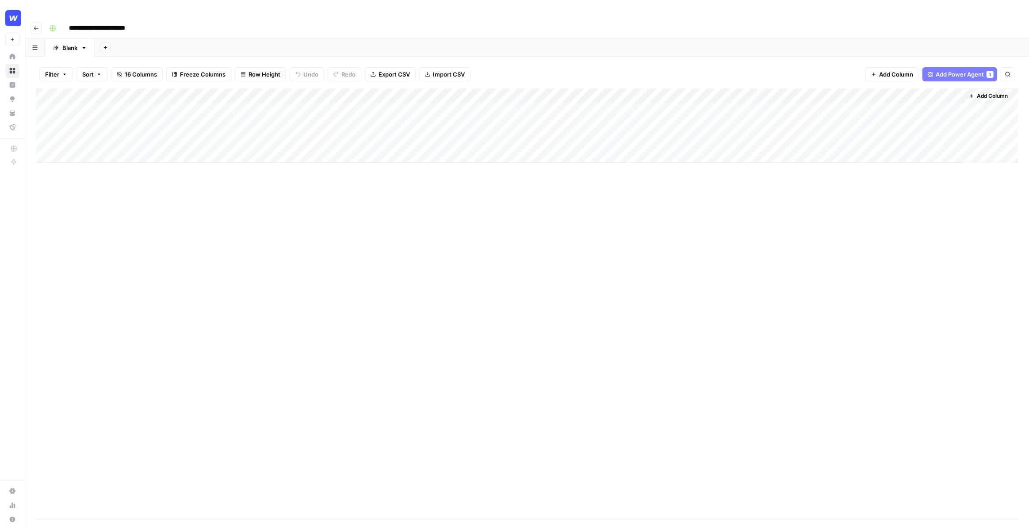
drag, startPoint x: 917, startPoint y: 75, endPoint x: 327, endPoint y: 97, distance: 591.0
click at [327, 97] on div "Add Column" at bounding box center [527, 125] width 983 height 74
click at [303, 88] on div "Add Column" at bounding box center [527, 125] width 983 height 74
click at [303, 79] on div at bounding box center [302, 80] width 80 height 18
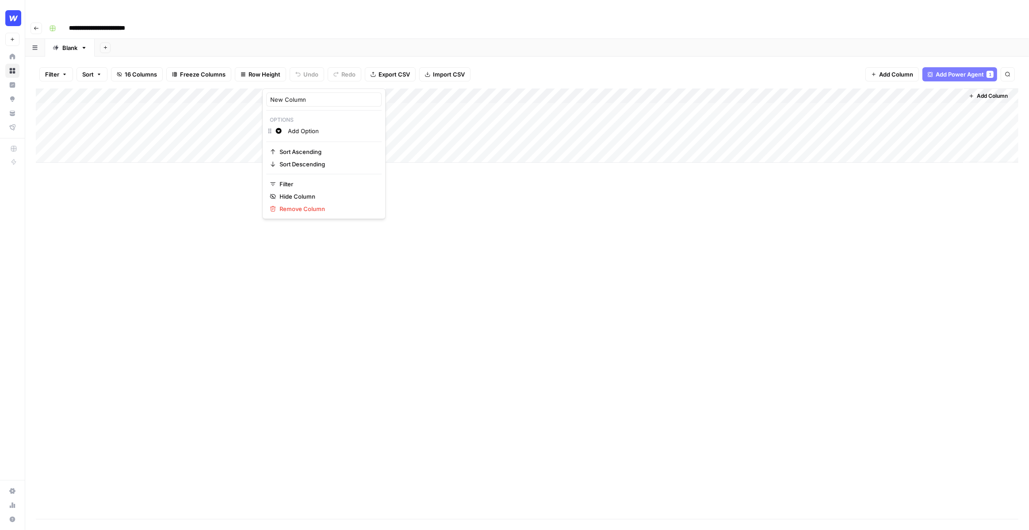
click at [302, 94] on div "New Column" at bounding box center [323, 99] width 115 height 14
click at [302, 94] on div "Add Column" at bounding box center [527, 125] width 983 height 74
click at [298, 88] on div "Add Column" at bounding box center [527, 125] width 983 height 74
click at [298, 78] on div at bounding box center [302, 80] width 80 height 18
click at [298, 98] on input "New Column" at bounding box center [323, 99] width 107 height 9
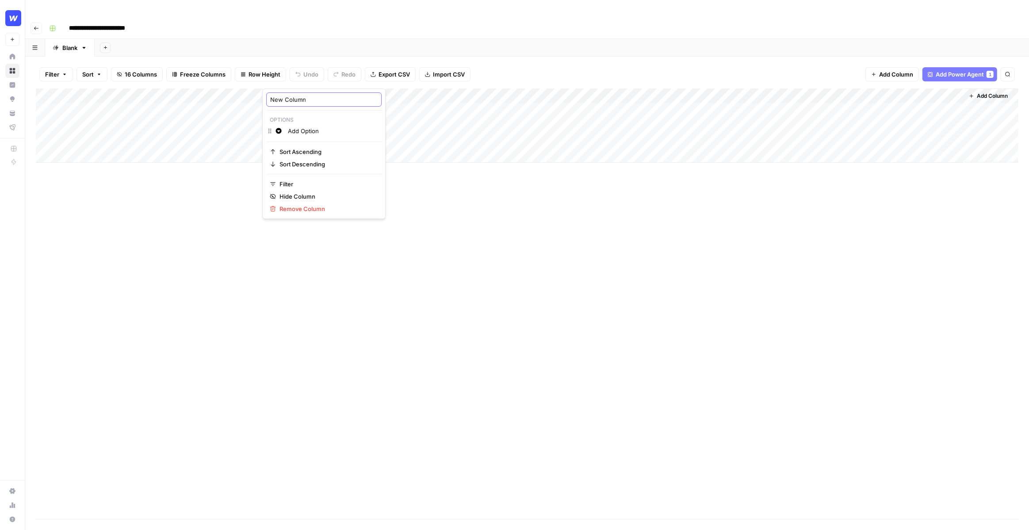
click at [298, 98] on input "New Column" at bounding box center [323, 99] width 107 height 9
type input "Reviewer/Author"
click at [292, 93] on div "Add Column" at bounding box center [527, 125] width 983 height 74
click at [285, 93] on div "Add Column" at bounding box center [527, 125] width 983 height 74
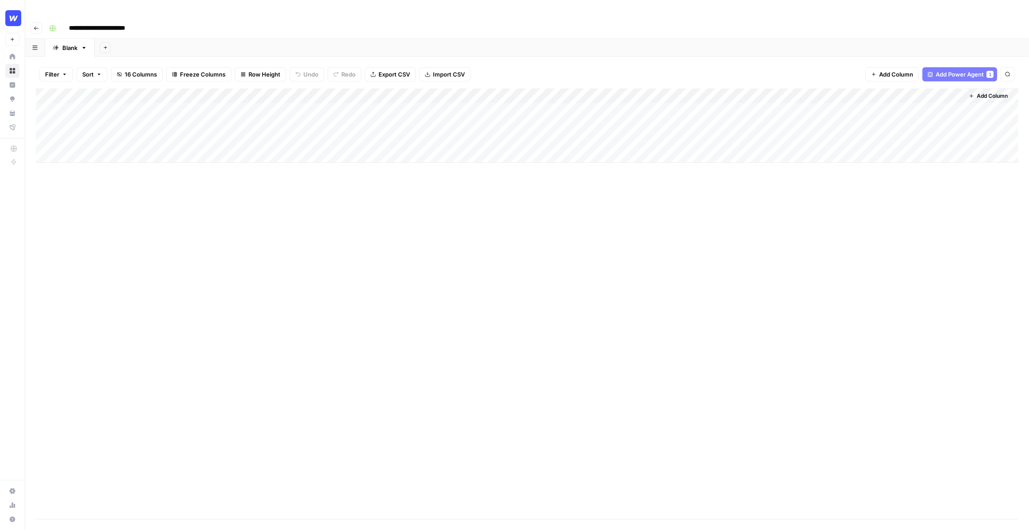
click at [285, 93] on body "**********" at bounding box center [514, 265] width 1029 height 530
type input "Jim"
click at [296, 107] on div "Add Column" at bounding box center [527, 125] width 983 height 74
type input "Pam"
click at [291, 121] on div "Add Column" at bounding box center [527, 125] width 983 height 74
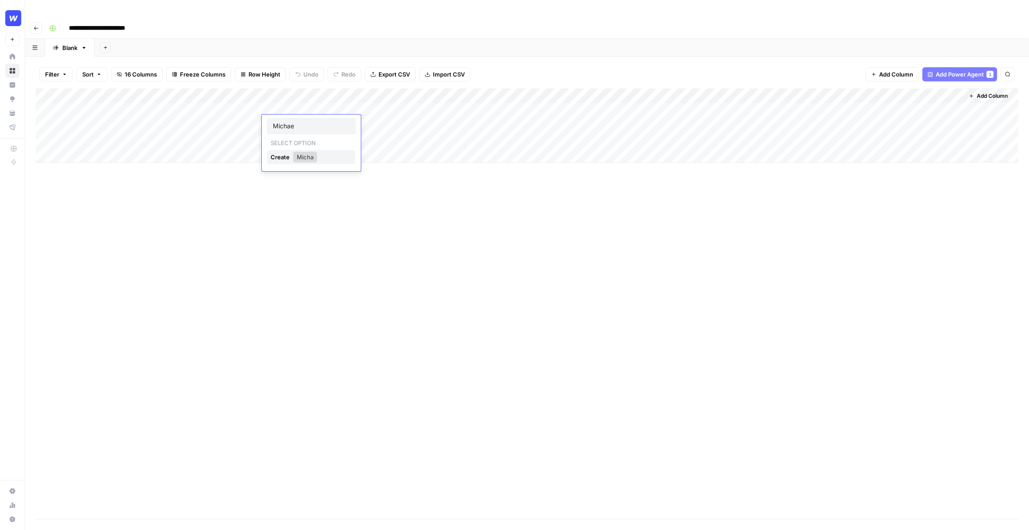
type input "Michael"
click at [334, 88] on div "Add Column" at bounding box center [527, 125] width 983 height 74
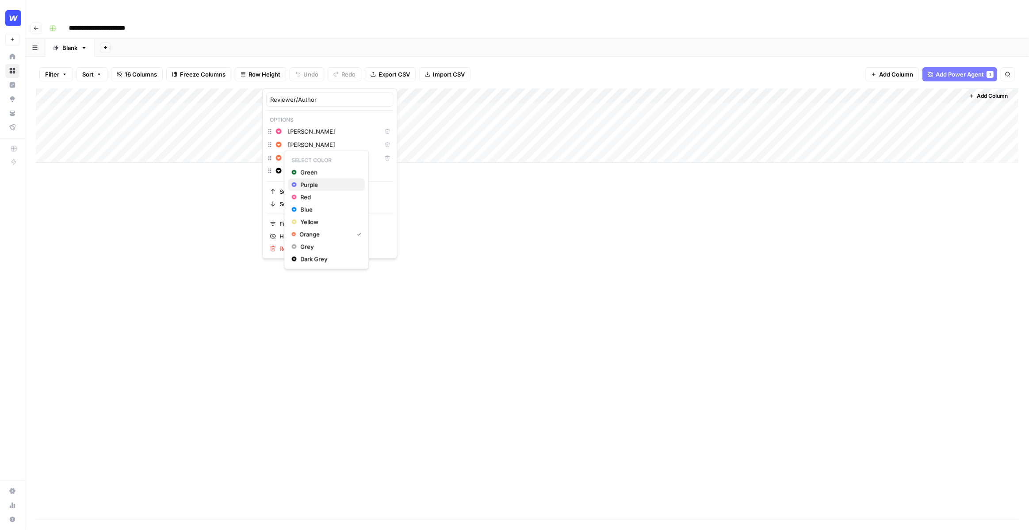
click at [310, 183] on span "Purple" at bounding box center [329, 184] width 58 height 9
click at [445, 196] on div "Add Column" at bounding box center [527, 303] width 983 height 430
click at [495, 156] on div "Add Column" at bounding box center [527, 303] width 983 height 430
drag, startPoint x: 343, startPoint y: 64, endPoint x: 346, endPoint y: 67, distance: 4.7
click at [346, 67] on div "Filter Sort 16 Columns Freeze Columns Row Height Undo Redo Export CSV Import CS…" at bounding box center [527, 74] width 983 height 28
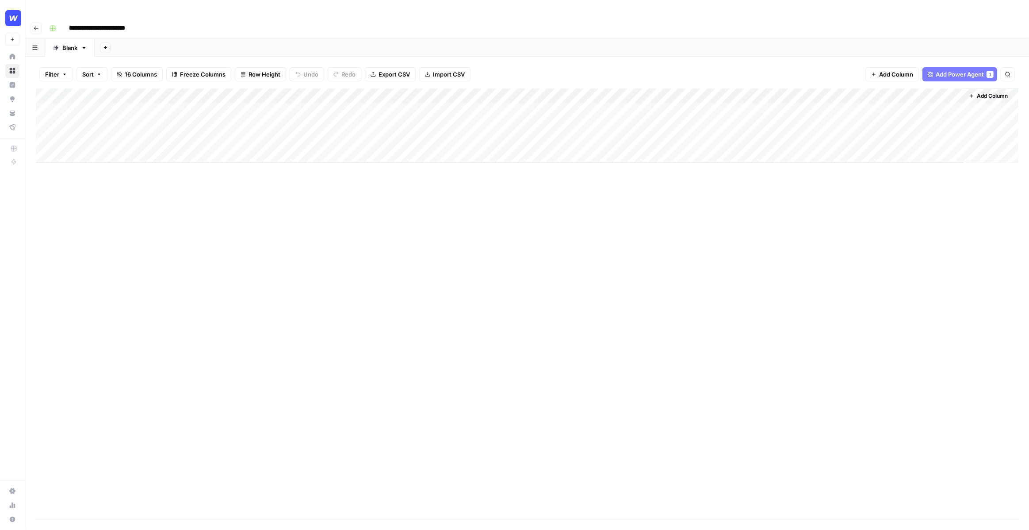
click at [311, 192] on div "Add Column" at bounding box center [527, 303] width 983 height 430
click at [441, 185] on div "Add Column" at bounding box center [527, 303] width 983 height 430
click at [97, 133] on div "Add Column" at bounding box center [527, 125] width 983 height 74
click at [106, 153] on div "Add Column" at bounding box center [527, 132] width 983 height 89
click at [105, 169] on div "Add Column" at bounding box center [527, 140] width 983 height 104
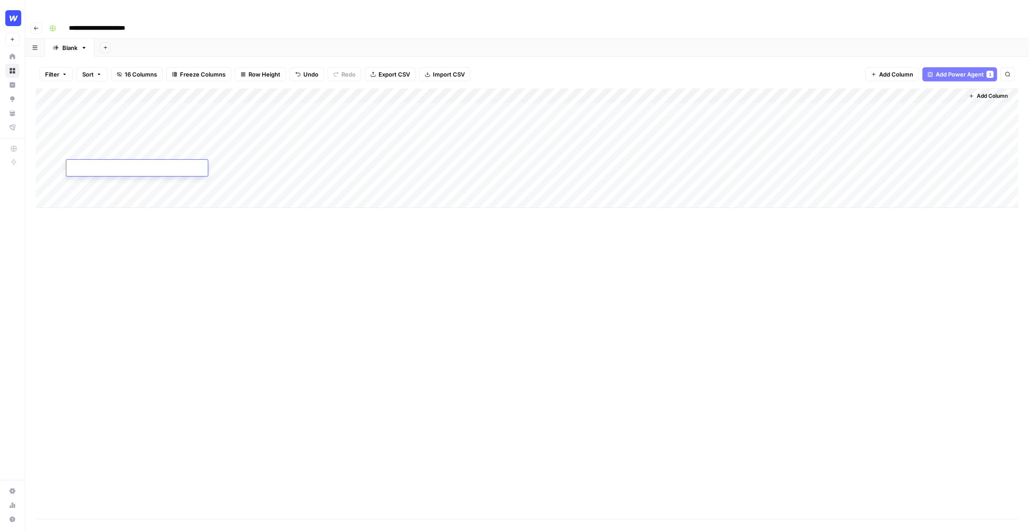
click at [111, 93] on div "Add Column" at bounding box center [527, 147] width 983 height 119
click at [110, 121] on div "Add Column" at bounding box center [527, 147] width 983 height 119
click at [135, 136] on div "Add Column" at bounding box center [527, 147] width 983 height 119
click at [86, 155] on div "Add Column" at bounding box center [527, 147] width 983 height 119
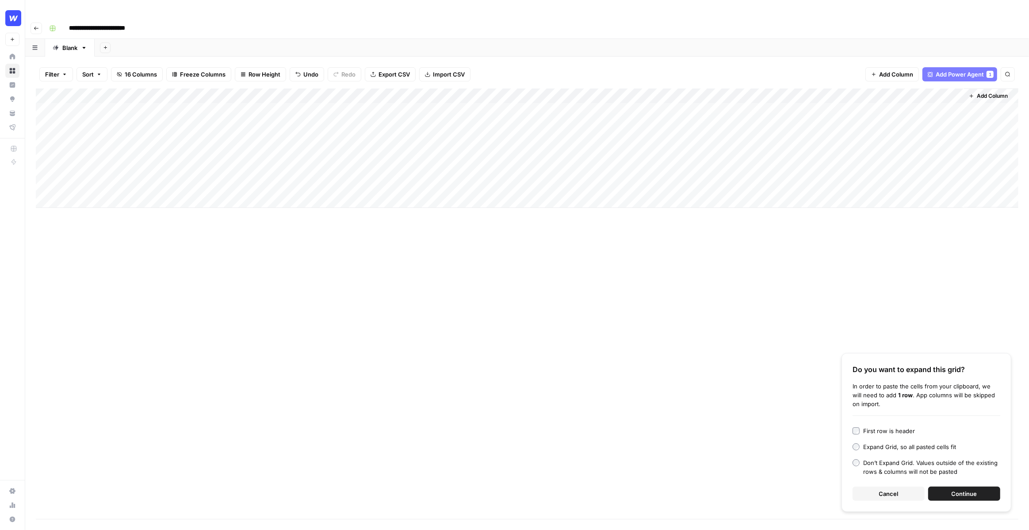
click at [945, 487] on button "Continue" at bounding box center [965, 494] width 72 height 14
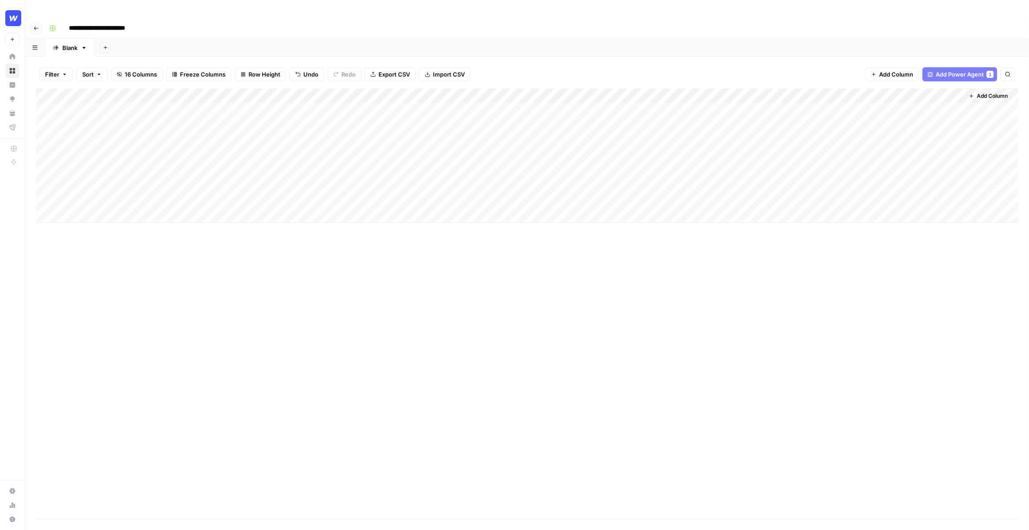
click at [123, 167] on div "Add Column" at bounding box center [527, 155] width 983 height 134
click at [246, 167] on div "Add Column" at bounding box center [527, 155] width 983 height 134
click at [230, 131] on div "Add Column" at bounding box center [527, 155] width 983 height 134
click at [229, 139] on div "Add Column" at bounding box center [527, 155] width 983 height 134
click at [230, 172] on div "Backlog" at bounding box center [232, 173] width 88 height 16
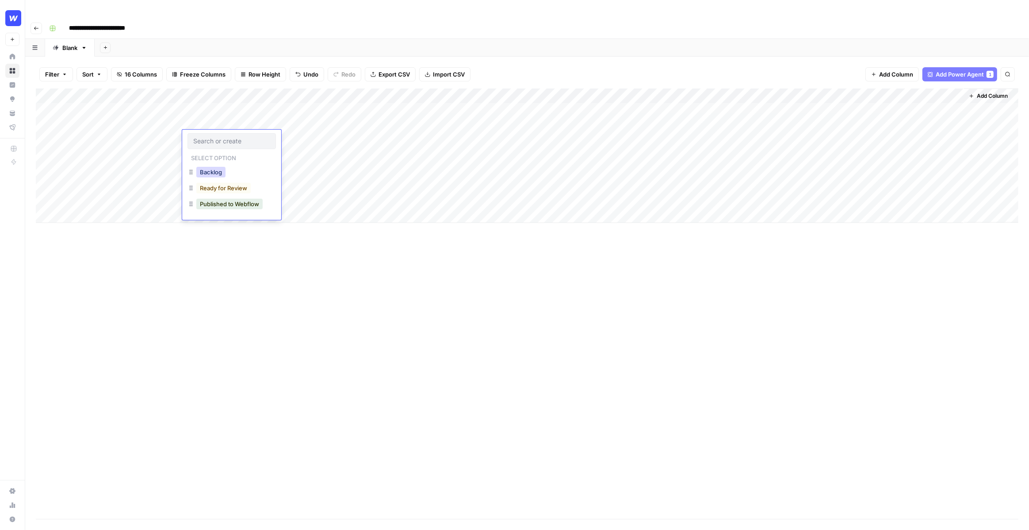
click at [222, 172] on button "Backlog" at bounding box center [210, 172] width 29 height 11
click at [225, 150] on div "Add Column" at bounding box center [527, 155] width 983 height 134
click at [215, 95] on div "Add Column" at bounding box center [527, 155] width 983 height 134
click at [203, 89] on div "Add Column" at bounding box center [527, 155] width 983 height 134
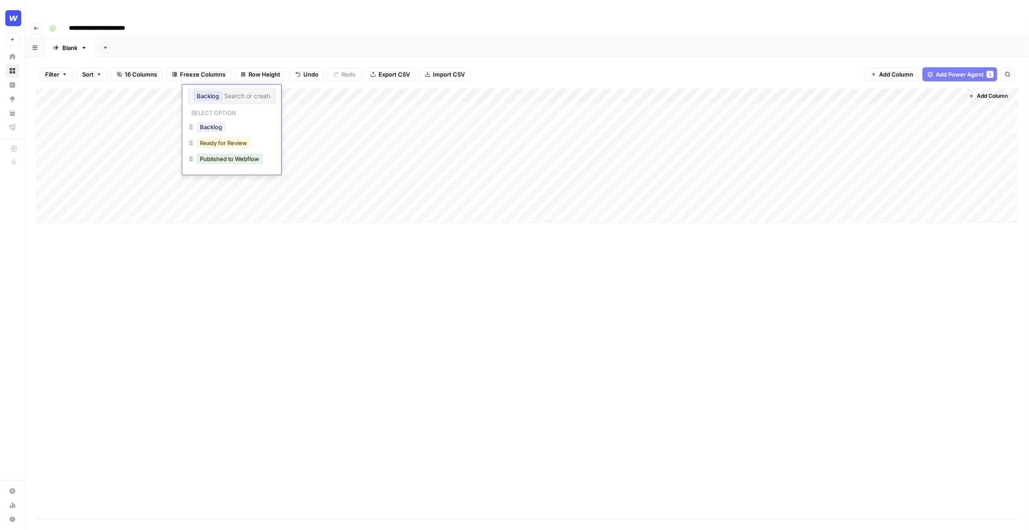
click at [222, 139] on button "Ready for Review" at bounding box center [223, 143] width 54 height 11
click at [205, 153] on div "Add Column" at bounding box center [527, 155] width 983 height 134
click at [196, 154] on div "Add Column" at bounding box center [527, 155] width 983 height 134
click at [207, 184] on button "Backlog" at bounding box center [210, 187] width 29 height 11
click at [193, 166] on div "Add Column" at bounding box center [527, 155] width 983 height 134
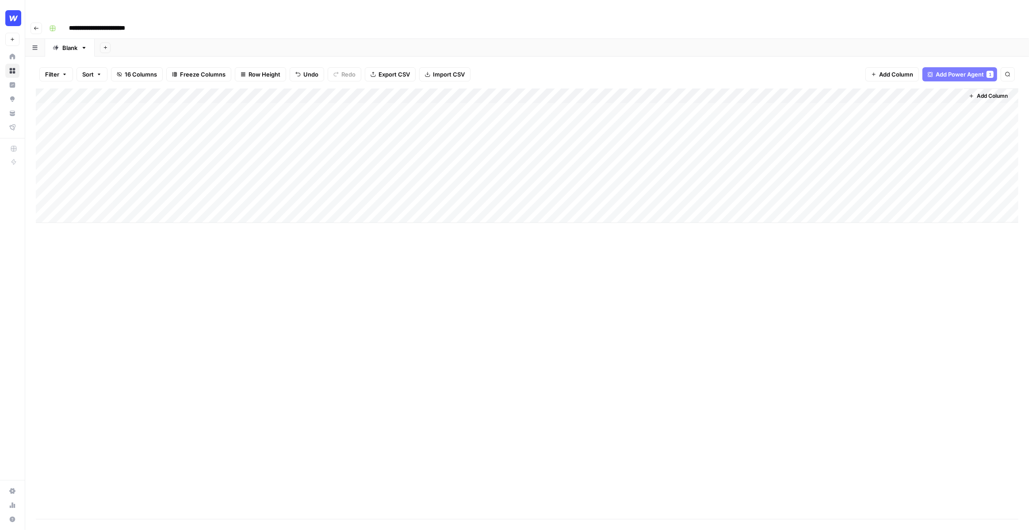
click at [193, 166] on div "Add Column" at bounding box center [527, 155] width 983 height 134
click at [206, 194] on div "Select option Backlog Ready for Review Published to Webflow" at bounding box center [231, 205] width 99 height 90
click at [206, 198] on button "Backlog" at bounding box center [210, 202] width 29 height 11
click at [281, 139] on div "Add Column" at bounding box center [527, 155] width 983 height 134
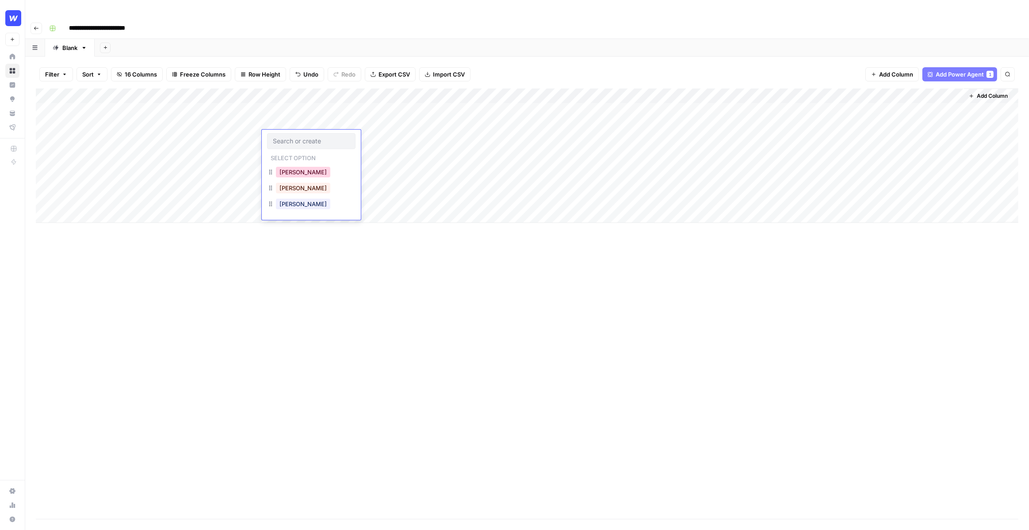
click at [292, 175] on button "Jim" at bounding box center [303, 172] width 54 height 11
click at [286, 154] on div "Add Column" at bounding box center [527, 155] width 983 height 134
click at [292, 200] on button "Pam" at bounding box center [303, 203] width 54 height 11
click at [287, 168] on div "Add Column" at bounding box center [527, 155] width 983 height 134
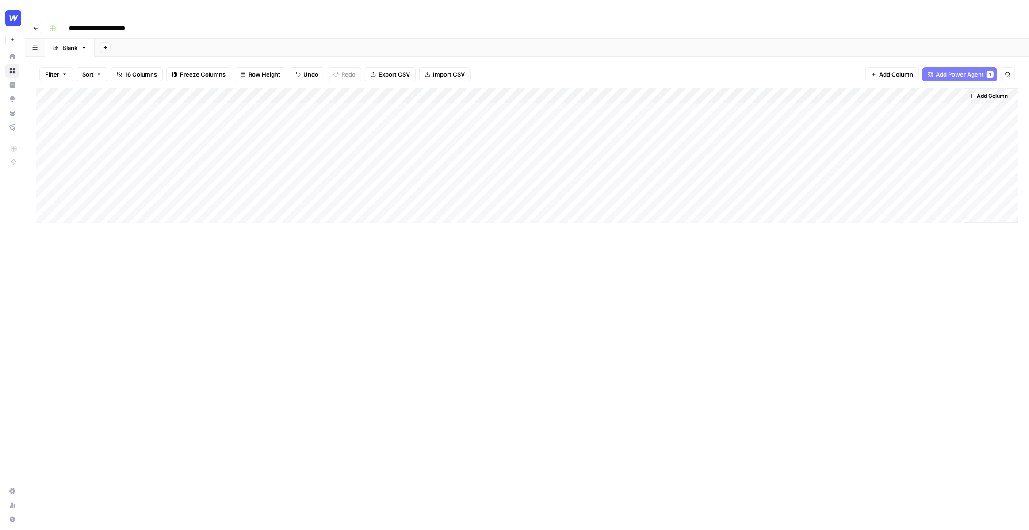
click at [287, 168] on div "Add Column" at bounding box center [527, 155] width 983 height 134
click at [297, 234] on button "Michael" at bounding box center [303, 234] width 54 height 11
click at [466, 93] on div "Add Column" at bounding box center [527, 155] width 983 height 134
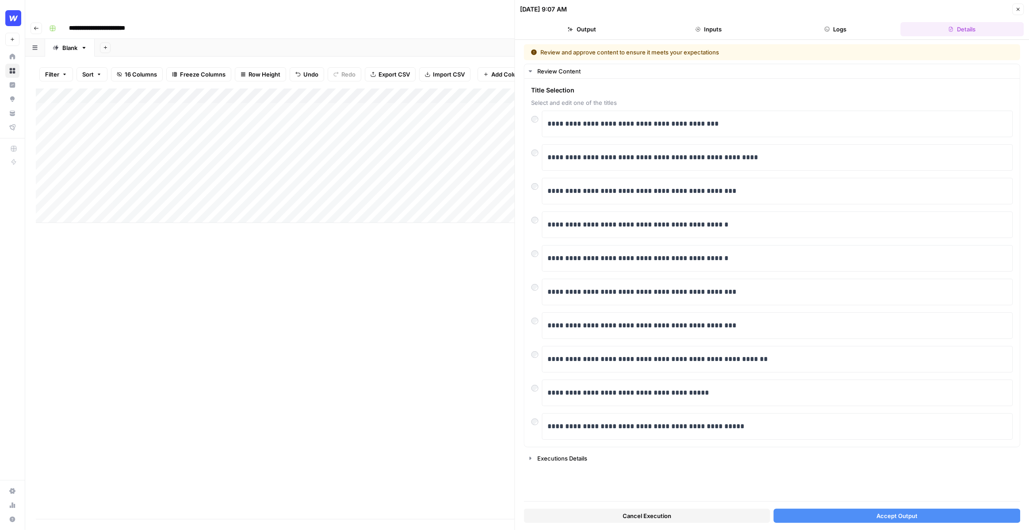
click at [852, 515] on button "Accept Output" at bounding box center [897, 516] width 246 height 14
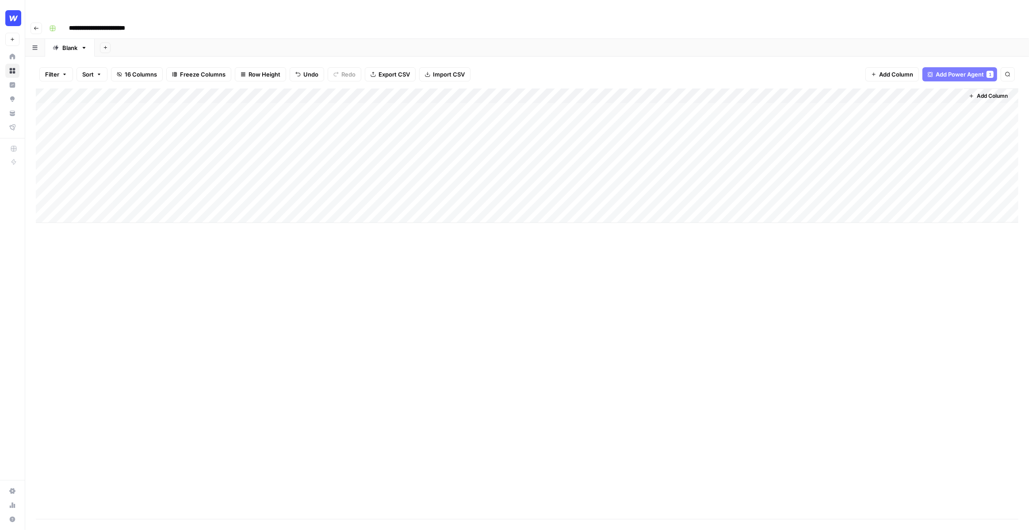
click at [455, 88] on div "Add Column" at bounding box center [527, 155] width 983 height 134
click at [392, 162] on span "Fork Power Agent" at bounding box center [397, 165] width 77 height 9
click at [616, 91] on div "Add Column" at bounding box center [527, 155] width 983 height 134
click at [974, 93] on icon "button" at bounding box center [971, 95] width 5 height 5
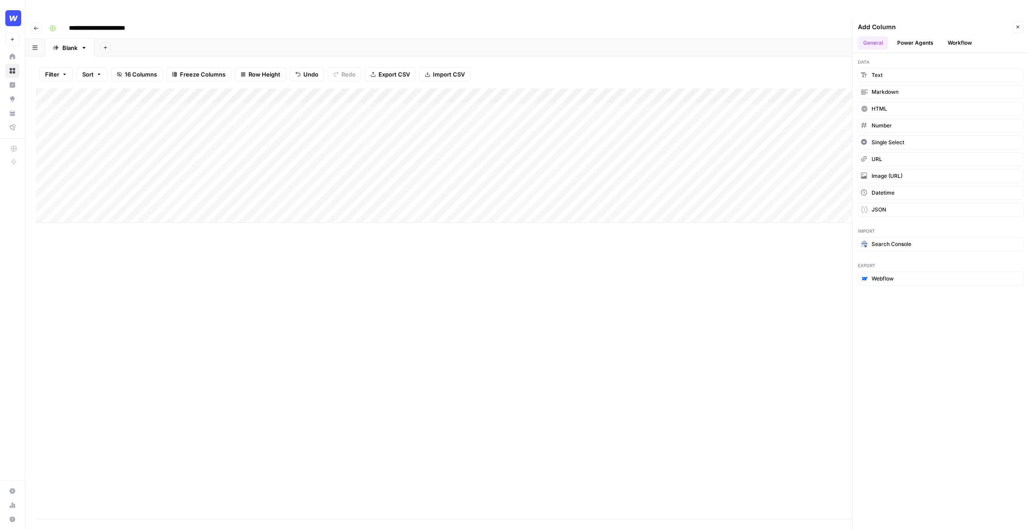
click at [807, 214] on div "Add Column" at bounding box center [527, 303] width 983 height 430
click at [1019, 24] on icon "button" at bounding box center [1018, 26] width 5 height 5
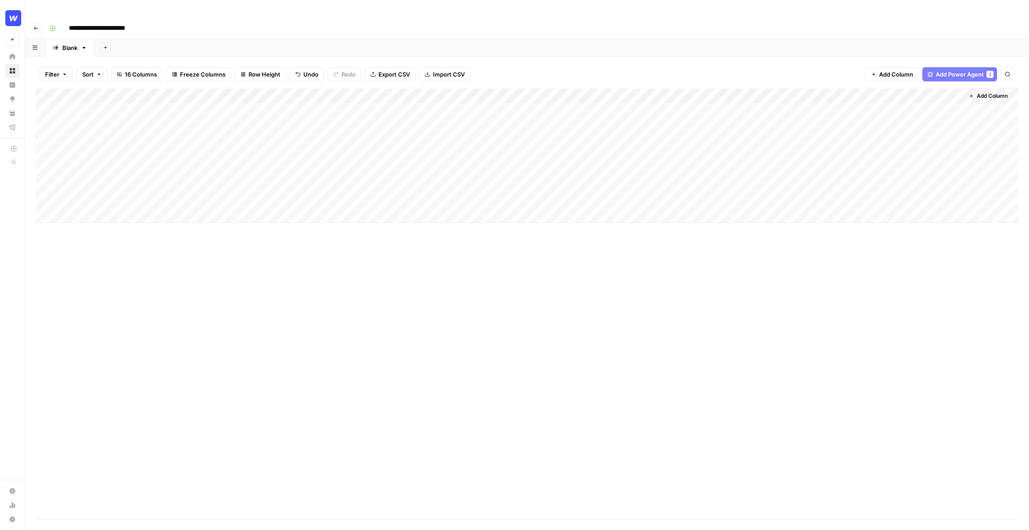
click at [989, 90] on button "Add Column" at bounding box center [989, 96] width 46 height 12
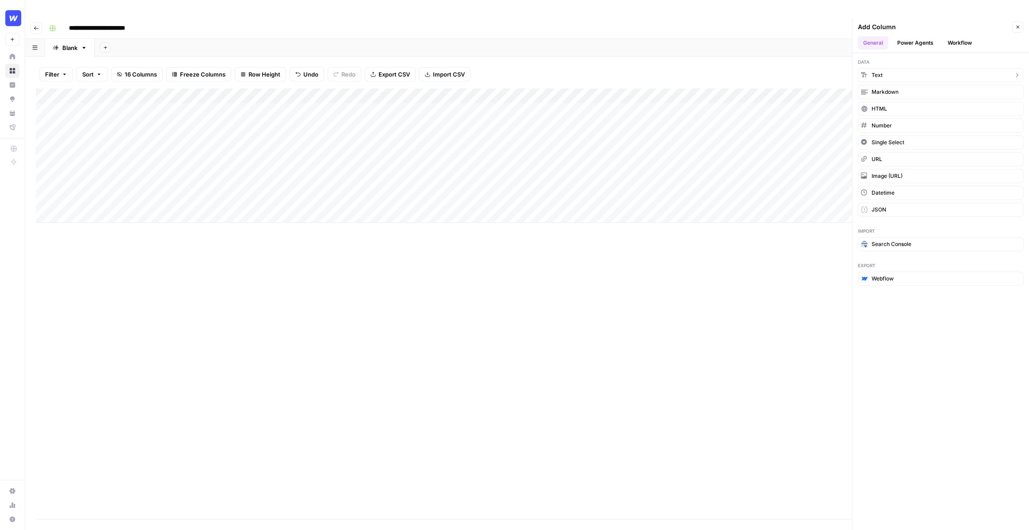
click at [908, 68] on button "Text" at bounding box center [941, 75] width 166 height 14
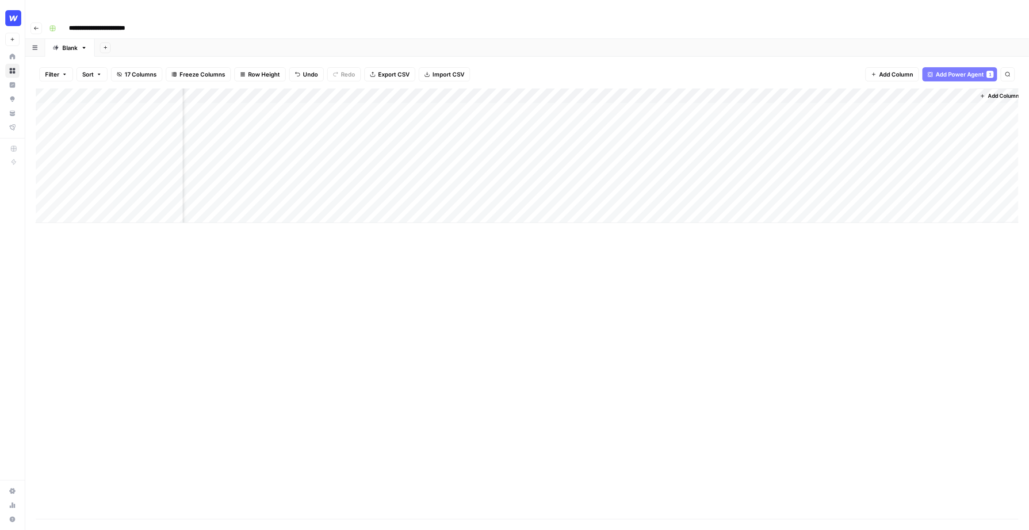
scroll to position [0, 122]
click at [872, 95] on div "Add Column" at bounding box center [527, 155] width 983 height 134
click at [963, 88] on div "Add Column" at bounding box center [527, 155] width 983 height 134
type input "New Column"
click at [908, 194] on span "Remove Column" at bounding box center [897, 197] width 77 height 9
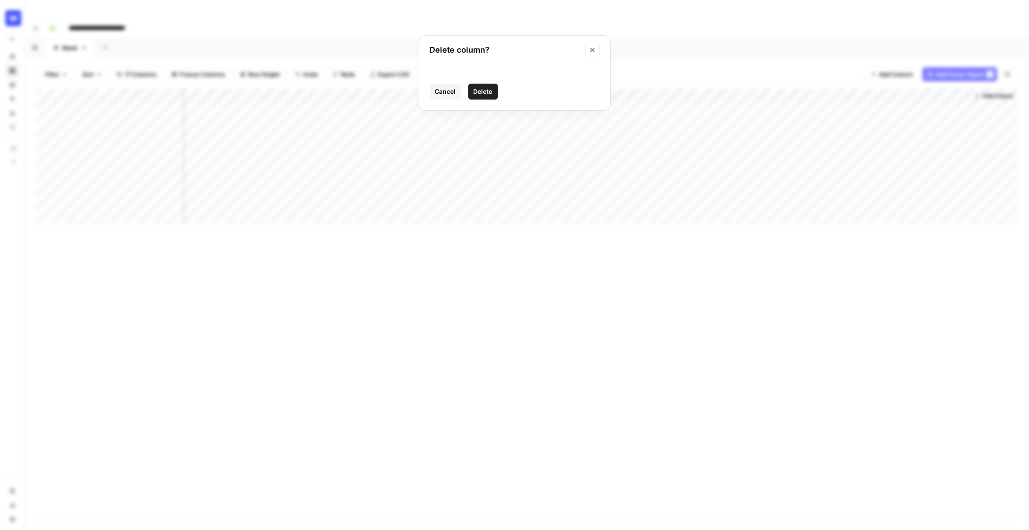
click at [490, 96] on span "Delete" at bounding box center [483, 91] width 19 height 9
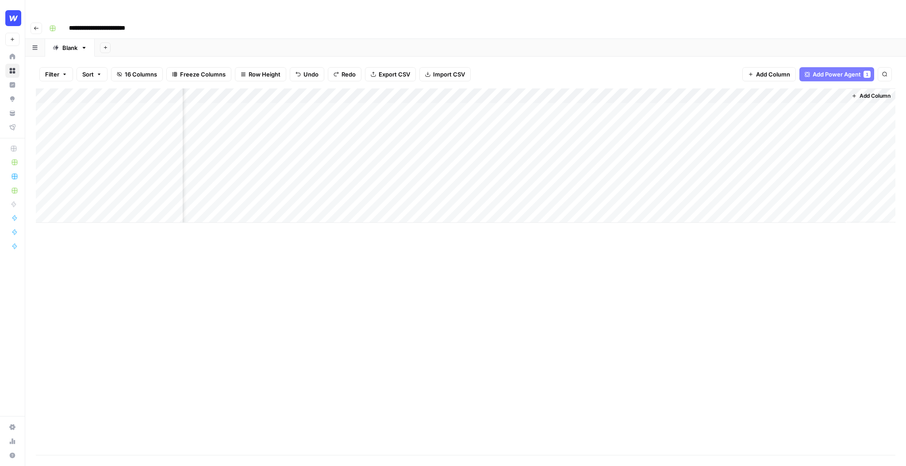
scroll to position [0, 0]
click at [672, 93] on div "Add Column" at bounding box center [466, 155] width 860 height 134
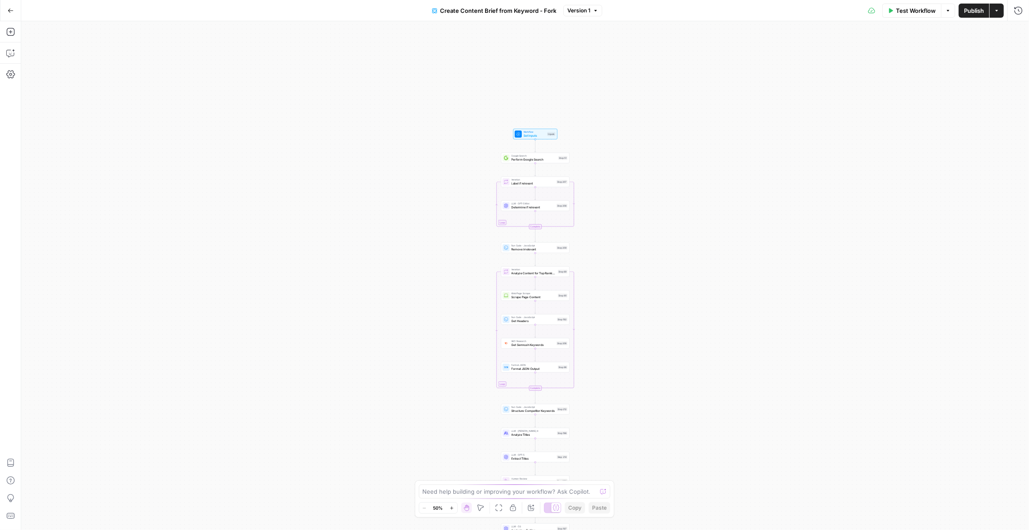
drag, startPoint x: 613, startPoint y: 104, endPoint x: 627, endPoint y: 352, distance: 248.6
click at [627, 353] on div "Workflow Set Inputs Inputs Google Search Perform Google Search Step 51 Loop Ite…" at bounding box center [525, 275] width 1008 height 509
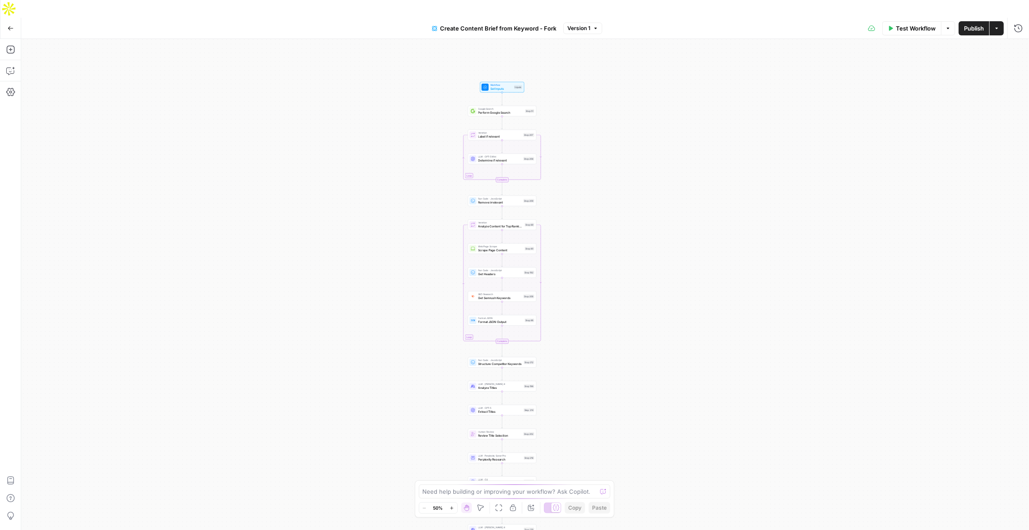
drag, startPoint x: 627, startPoint y: 352, endPoint x: 589, endPoint y: 166, distance: 189.6
click at [589, 166] on div "Workflow Set Inputs Inputs Google Search Perform Google Search Step 51 Loop Ite…" at bounding box center [525, 293] width 1008 height 509
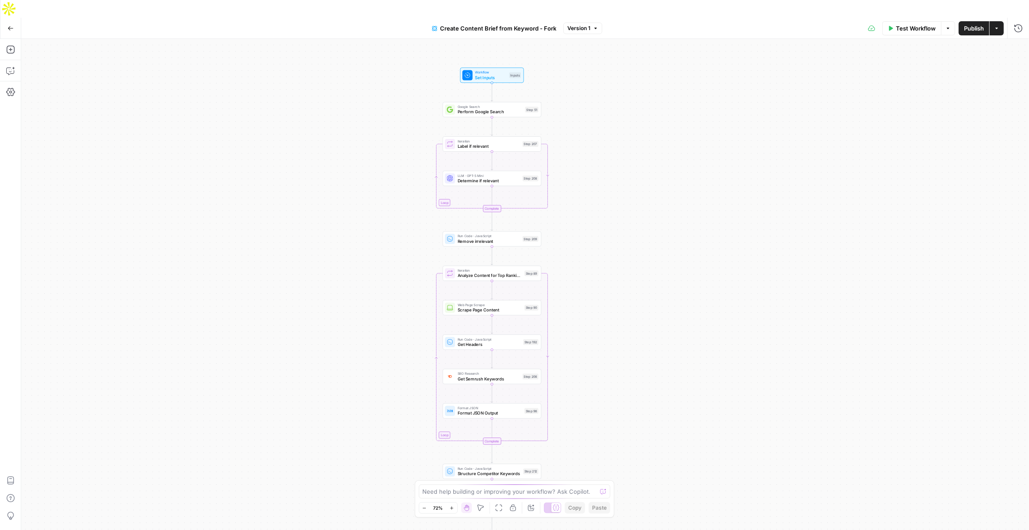
drag, startPoint x: 589, startPoint y: 166, endPoint x: 590, endPoint y: 244, distance: 77.4
click at [590, 244] on div "Workflow Set Inputs Inputs Google Search Perform Google Search Step 51 Loop Ite…" at bounding box center [525, 293] width 1008 height 509
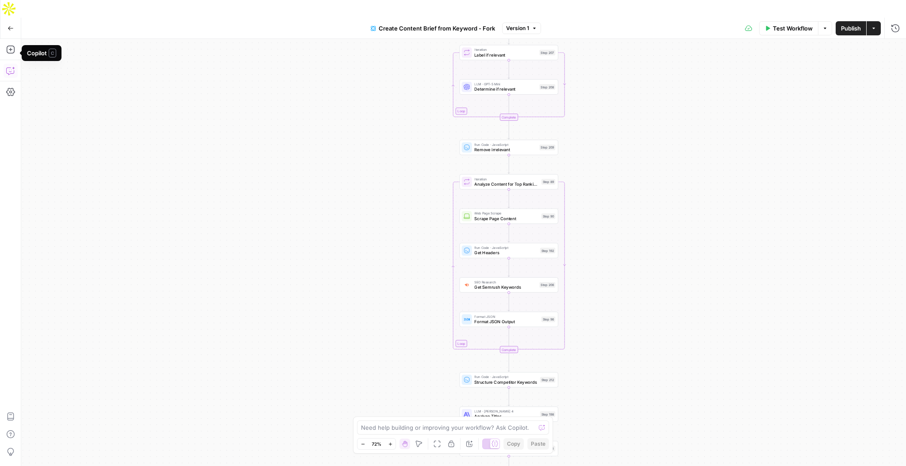
click at [11, 66] on icon "button" at bounding box center [10, 70] width 9 height 9
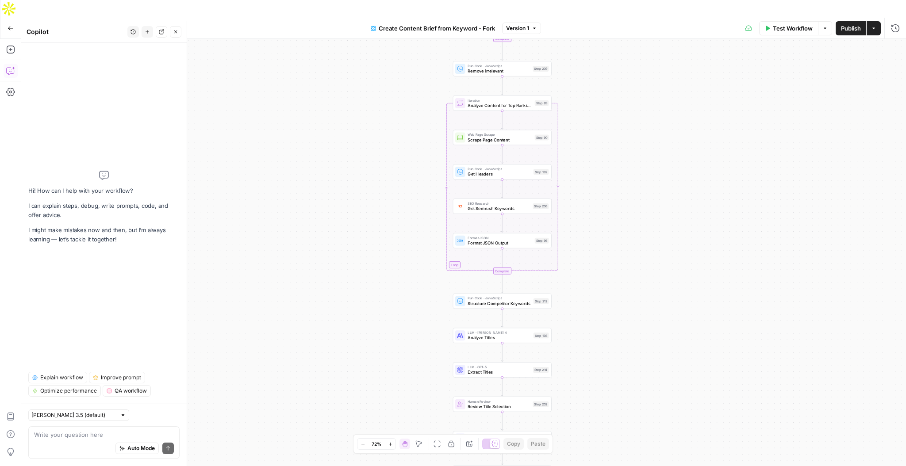
drag, startPoint x: 599, startPoint y: 153, endPoint x: 591, endPoint y: 73, distance: 80.4
click at [591, 73] on div "Workflow Set Inputs Inputs Google Search Perform Google Search Step 51 Loop Ite…" at bounding box center [463, 261] width 885 height 445
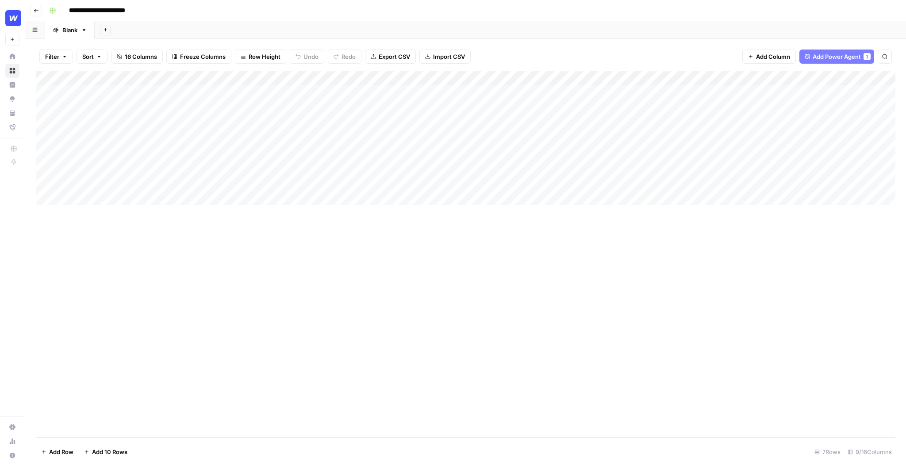
scroll to position [0, 15]
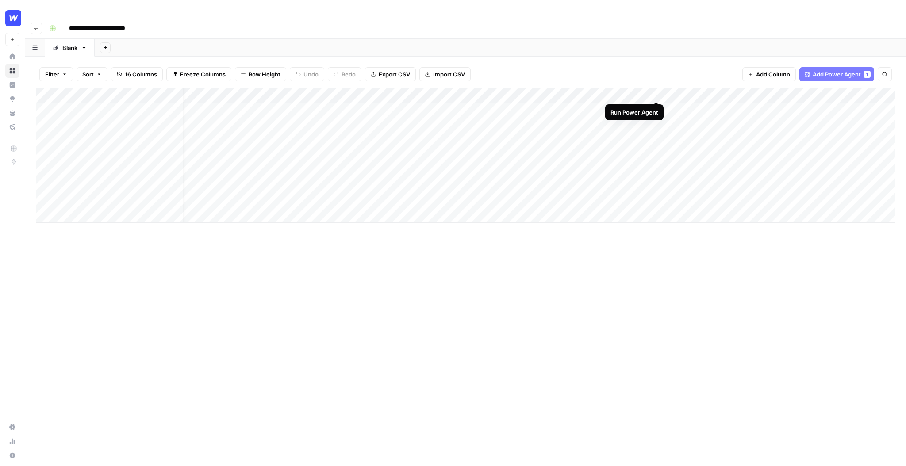
click at [656, 92] on div "Add Column" at bounding box center [466, 155] width 860 height 134
